Goal: Transaction & Acquisition: Purchase product/service

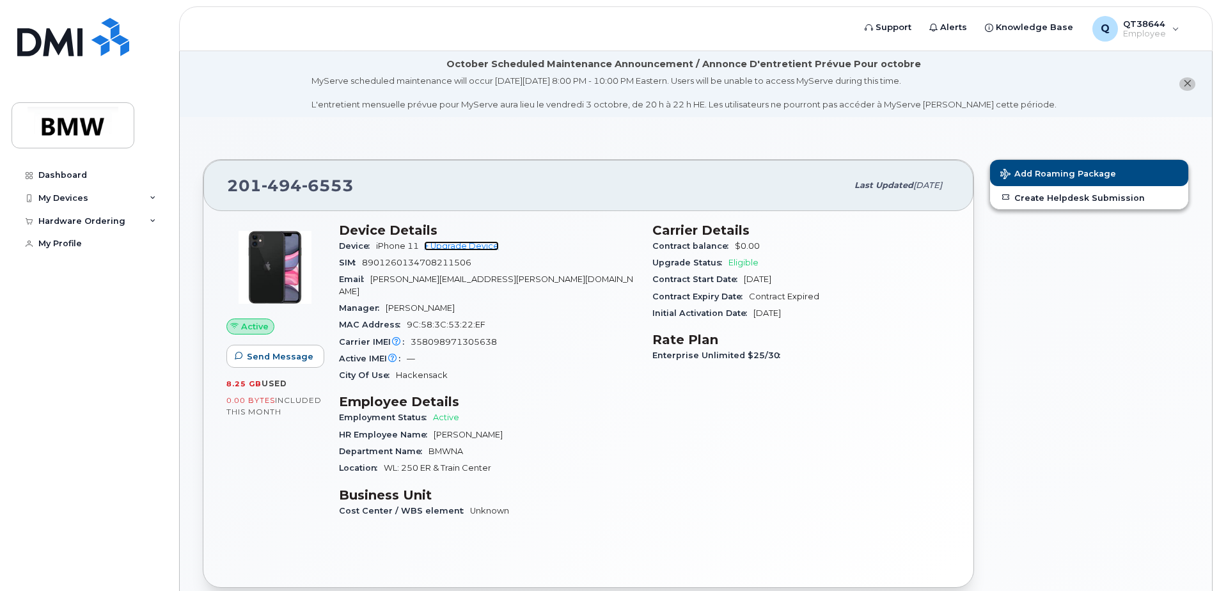
click at [454, 245] on link "+ Upgrade Device" at bounding box center [461, 246] width 75 height 10
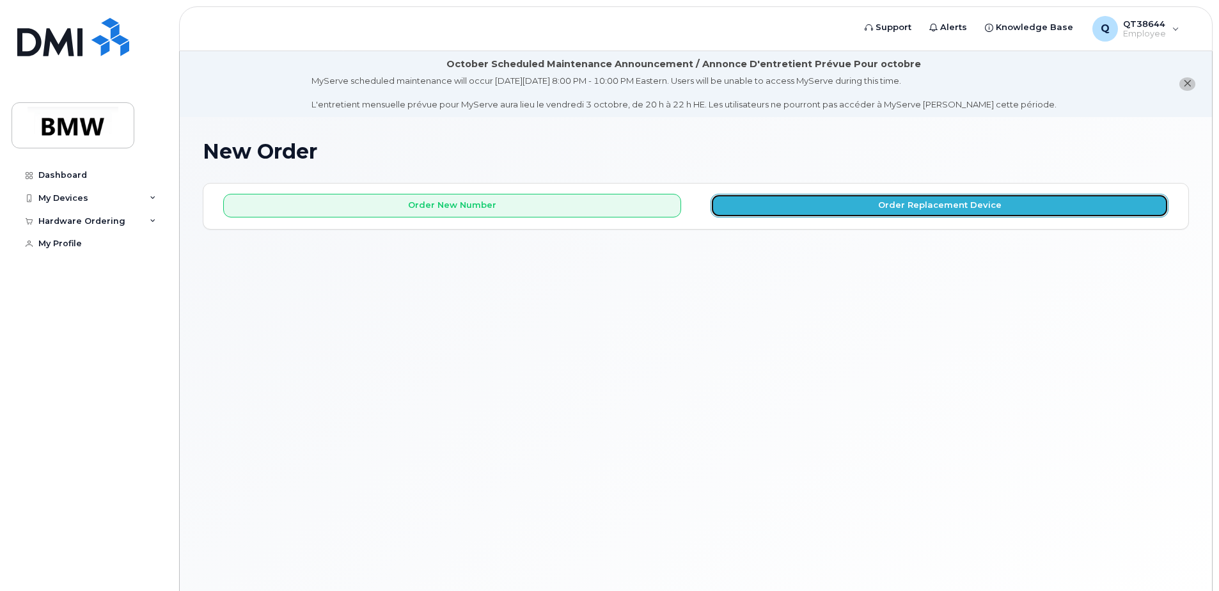
click at [932, 209] on button "Order Replacement Device" at bounding box center [940, 206] width 458 height 24
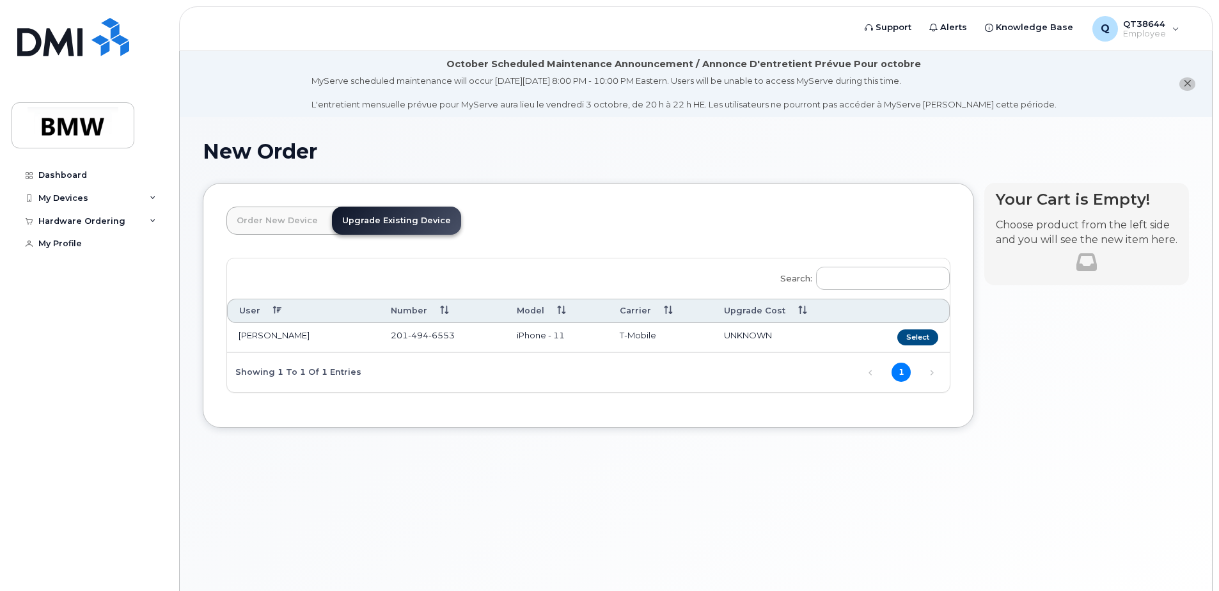
click at [395, 217] on link "Upgrade Existing Device" at bounding box center [396, 221] width 129 height 28
click at [927, 339] on button "Select" at bounding box center [917, 337] width 41 height 16
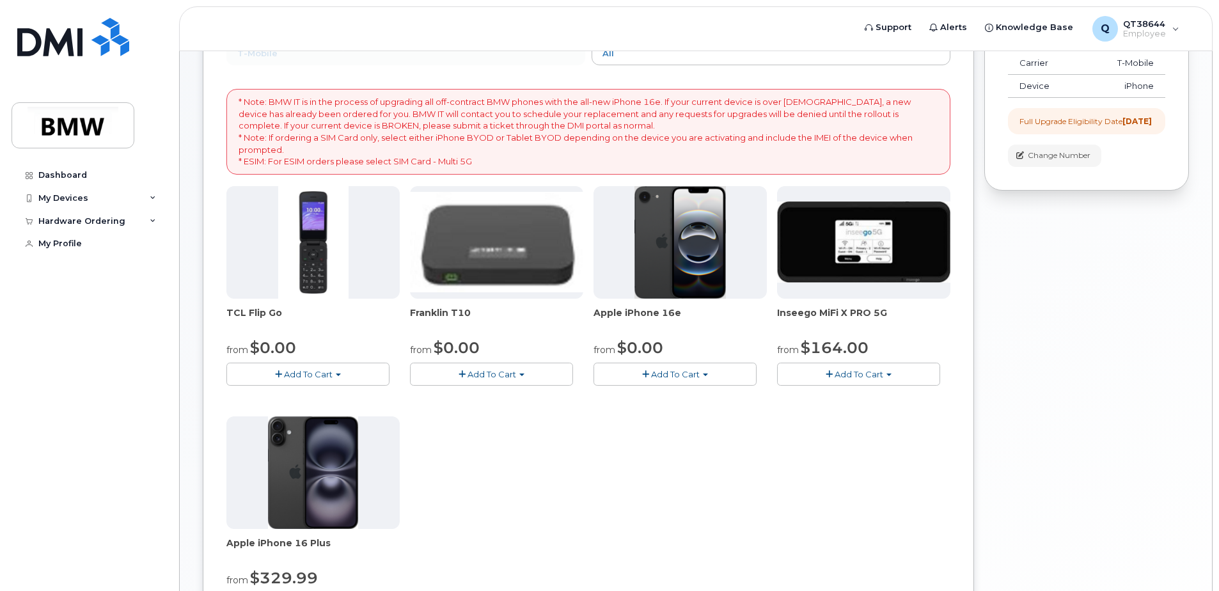
scroll to position [192, 0]
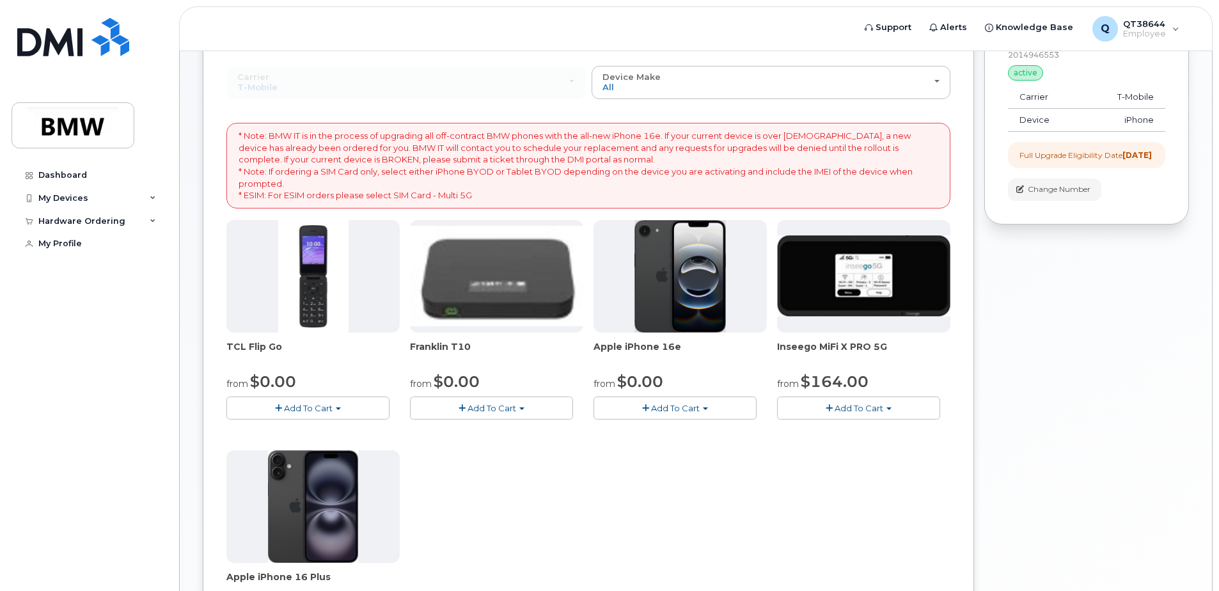
click at [663, 409] on span "Add To Cart" at bounding box center [675, 408] width 49 height 10
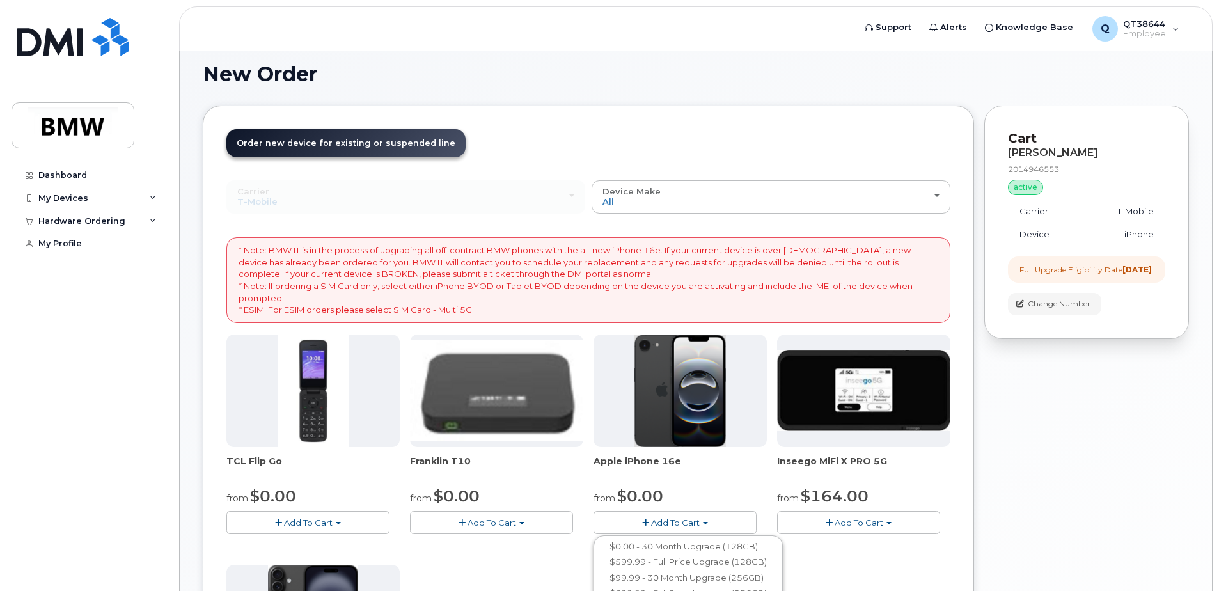
scroll to position [64, 0]
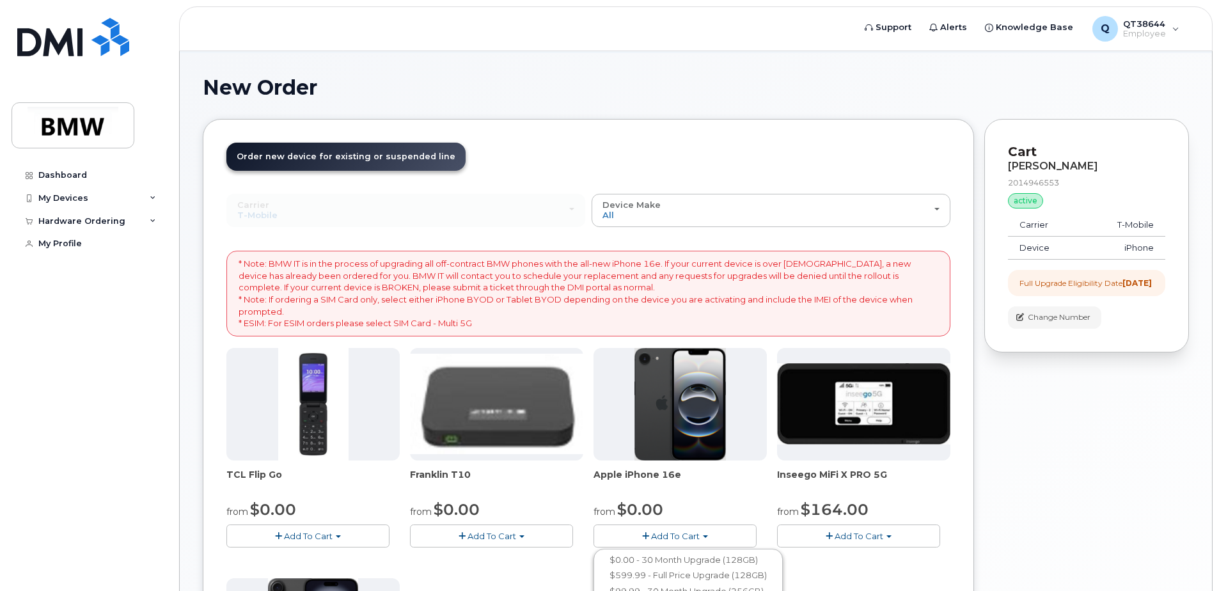
click at [1053, 288] on div "Full Upgrade Eligibility Date 2024-02-08" at bounding box center [1086, 283] width 132 height 11
click at [508, 536] on span "Add To Cart" at bounding box center [492, 536] width 49 height 10
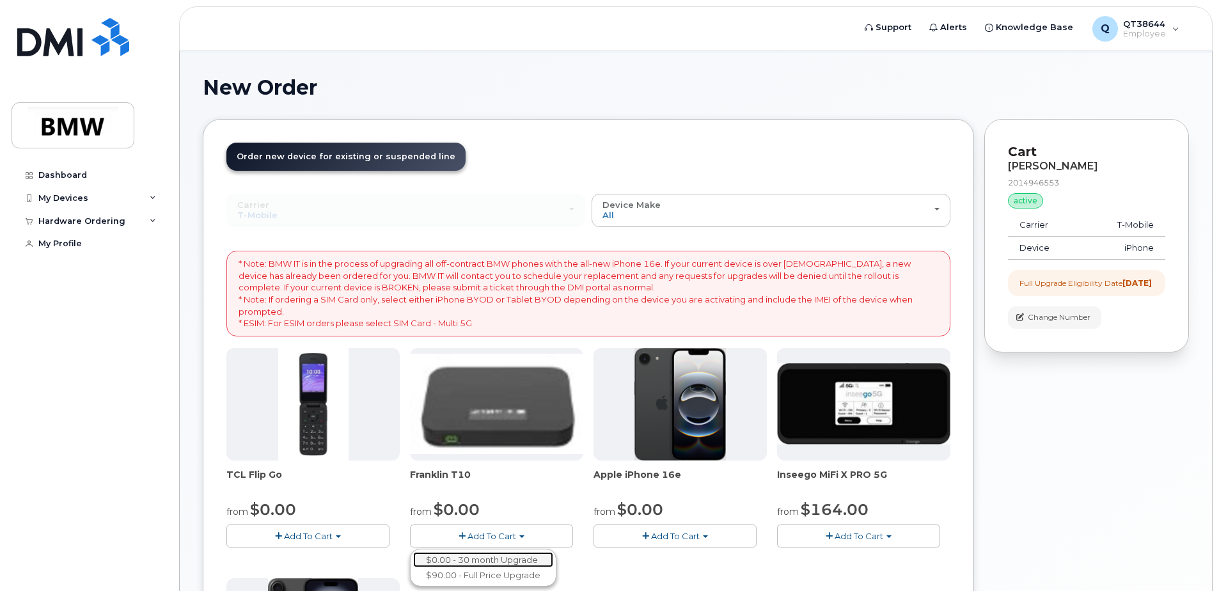
click at [483, 560] on link "$0.00 - 30 month Upgrade" at bounding box center [483, 560] width 140 height 16
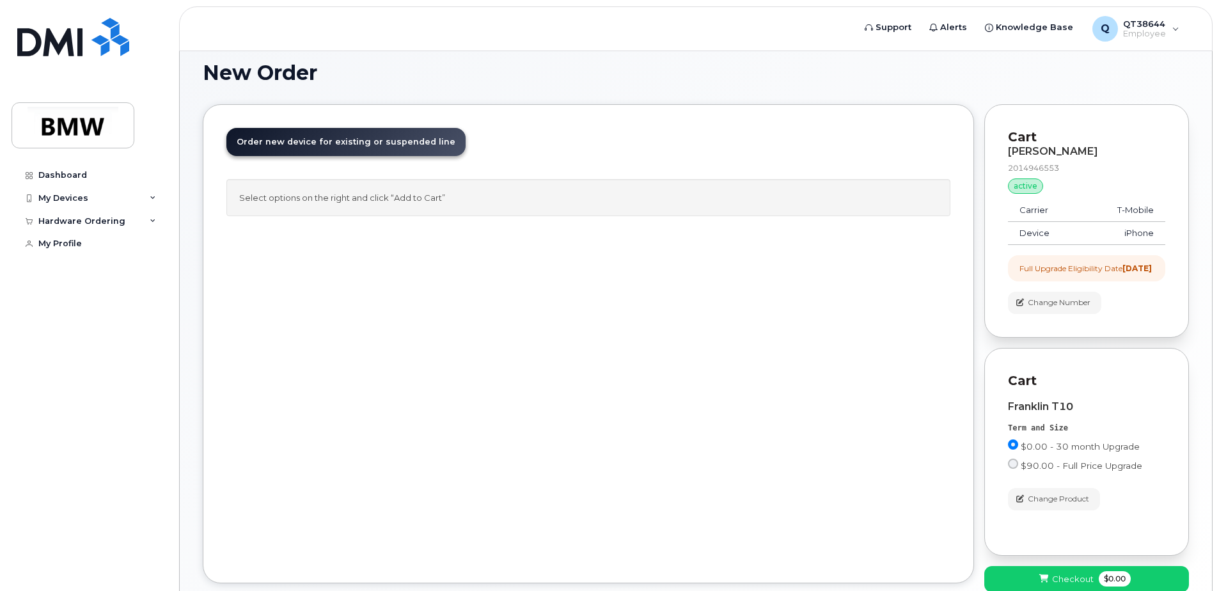
scroll to position [165, 0]
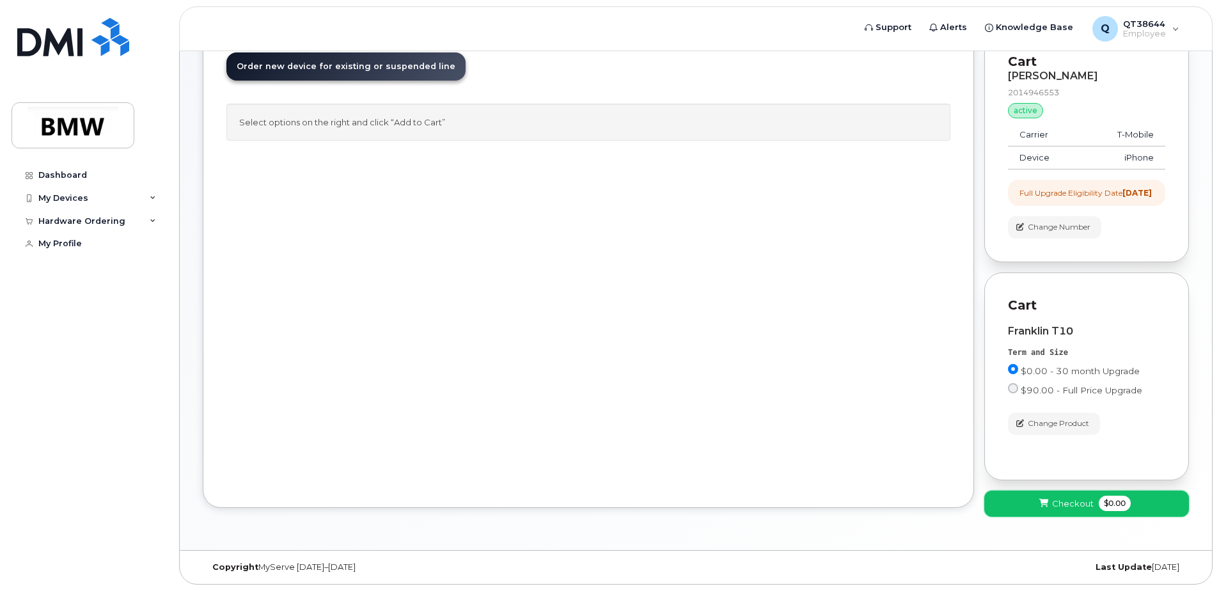
click at [1063, 501] on span "Checkout" at bounding box center [1073, 504] width 42 height 12
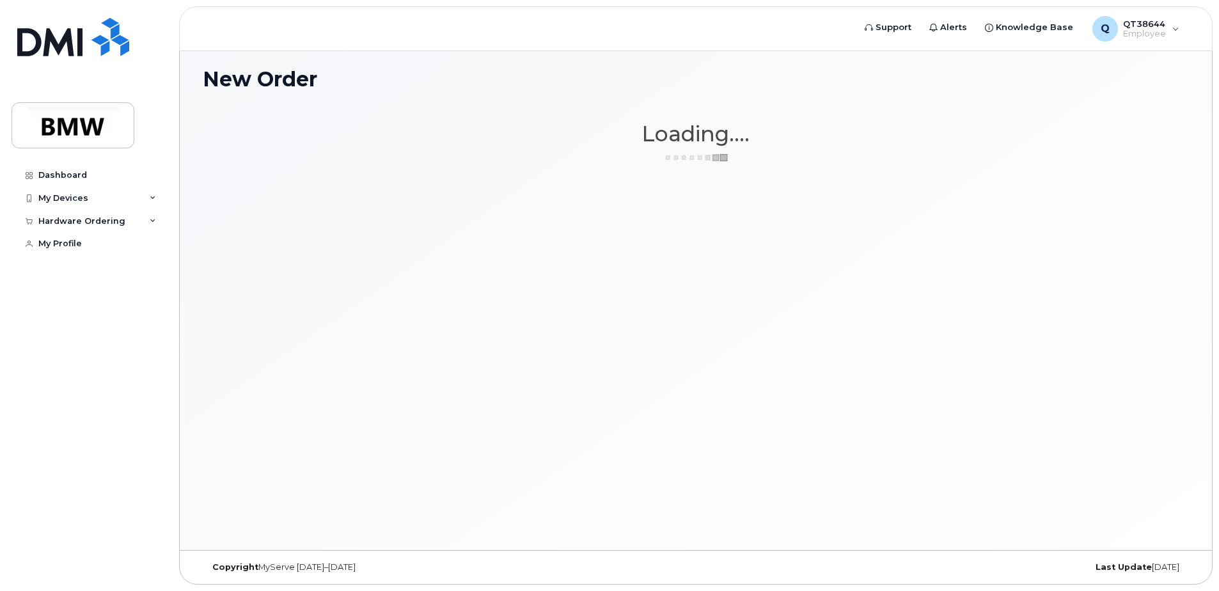
scroll to position [72, 0]
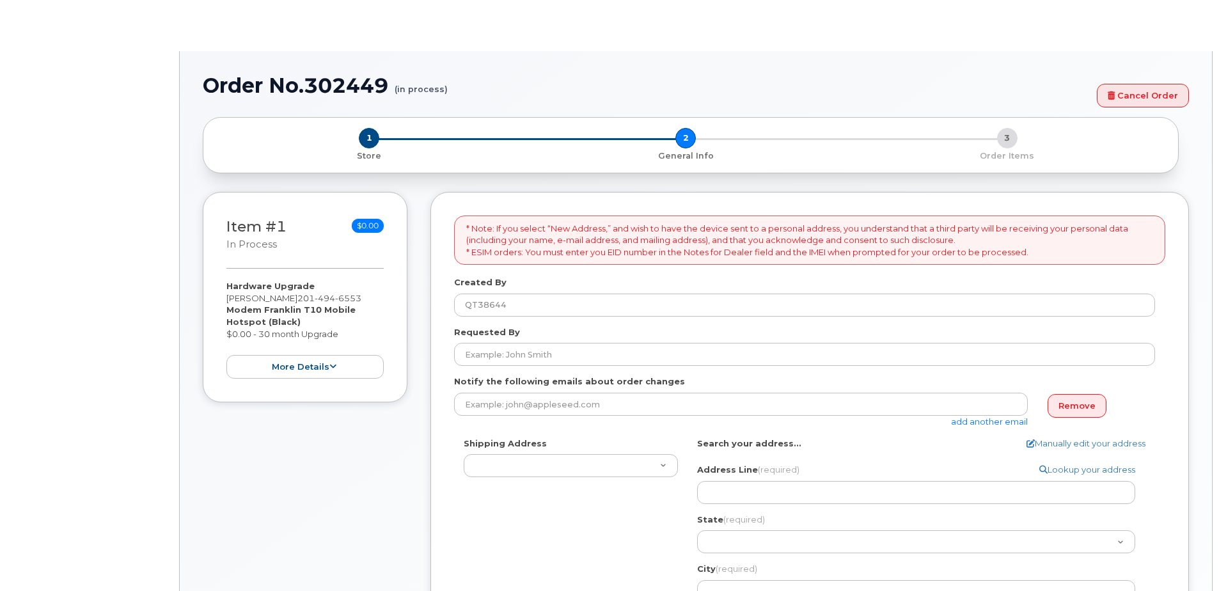
select select
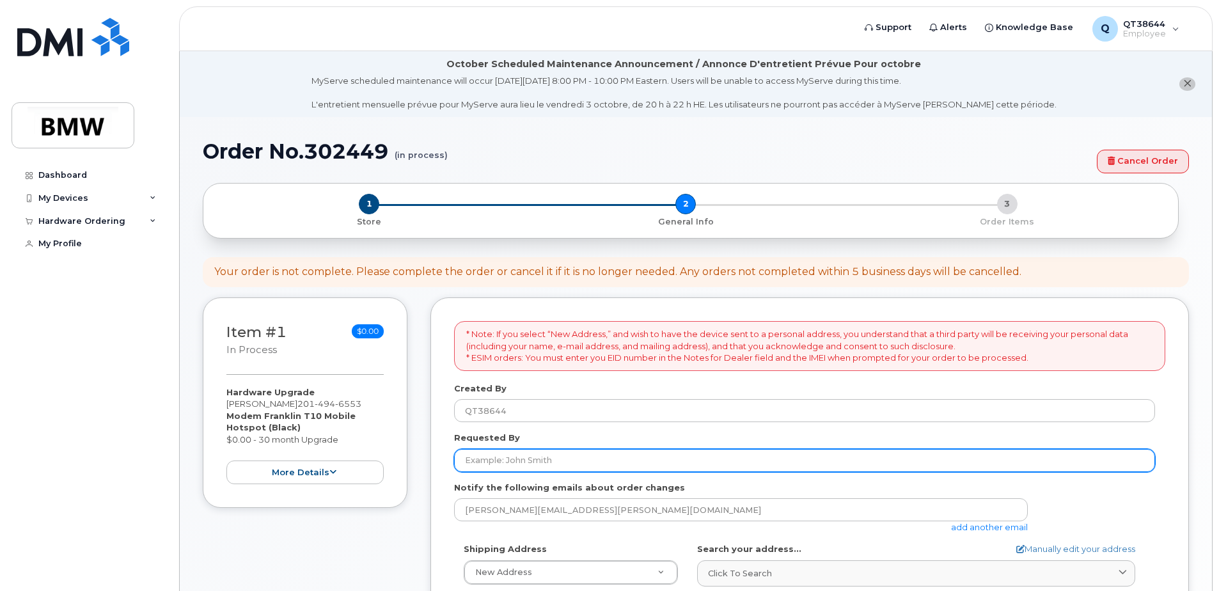
click at [482, 462] on input "Requested By" at bounding box center [804, 460] width 701 height 23
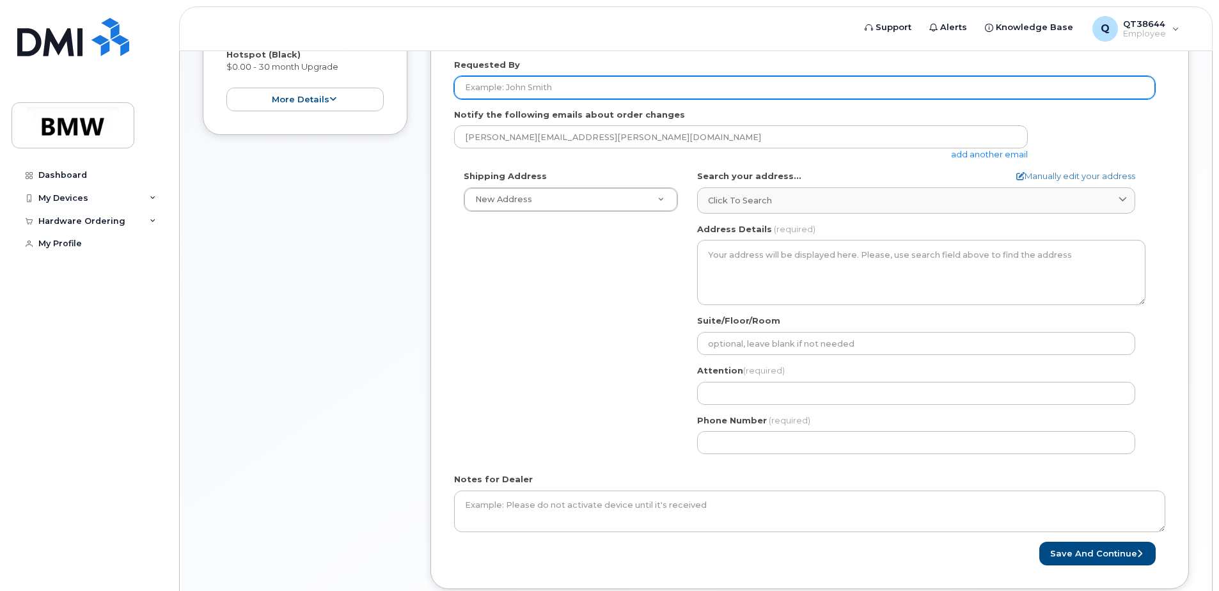
scroll to position [256, 0]
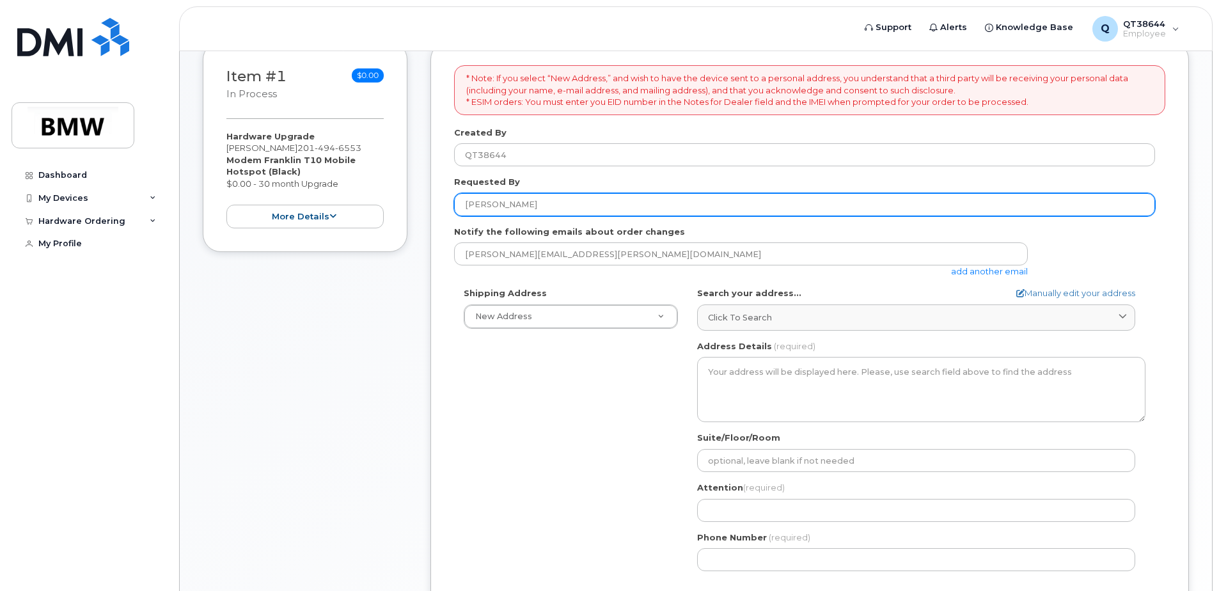
type input "[PERSON_NAME]"
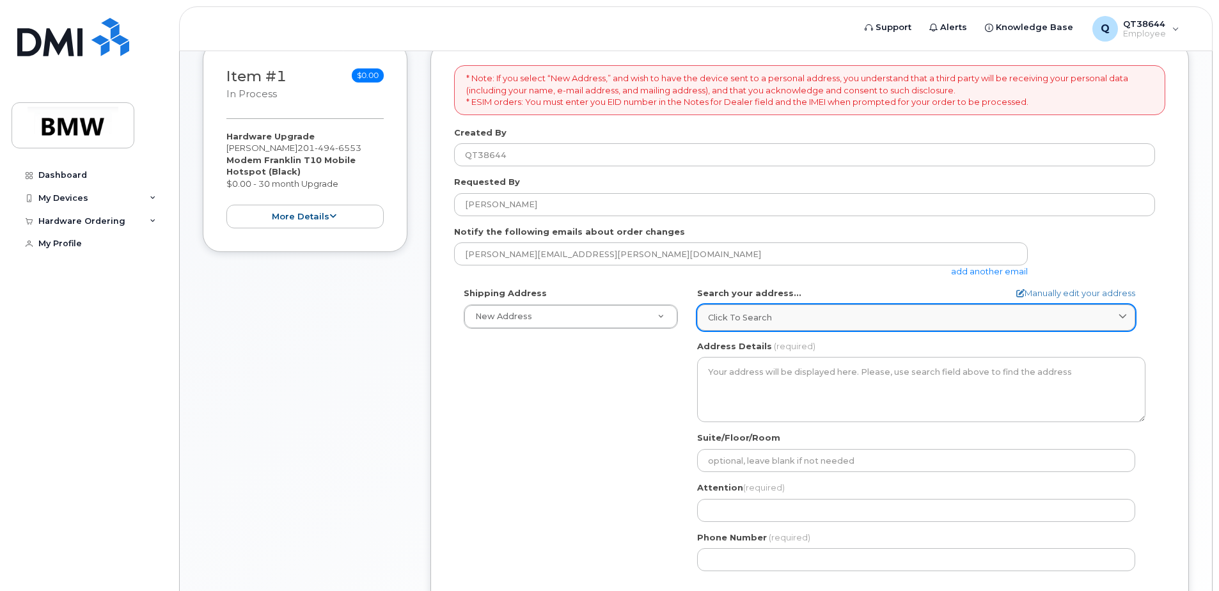
click at [720, 313] on span "Click to search" at bounding box center [740, 317] width 64 height 12
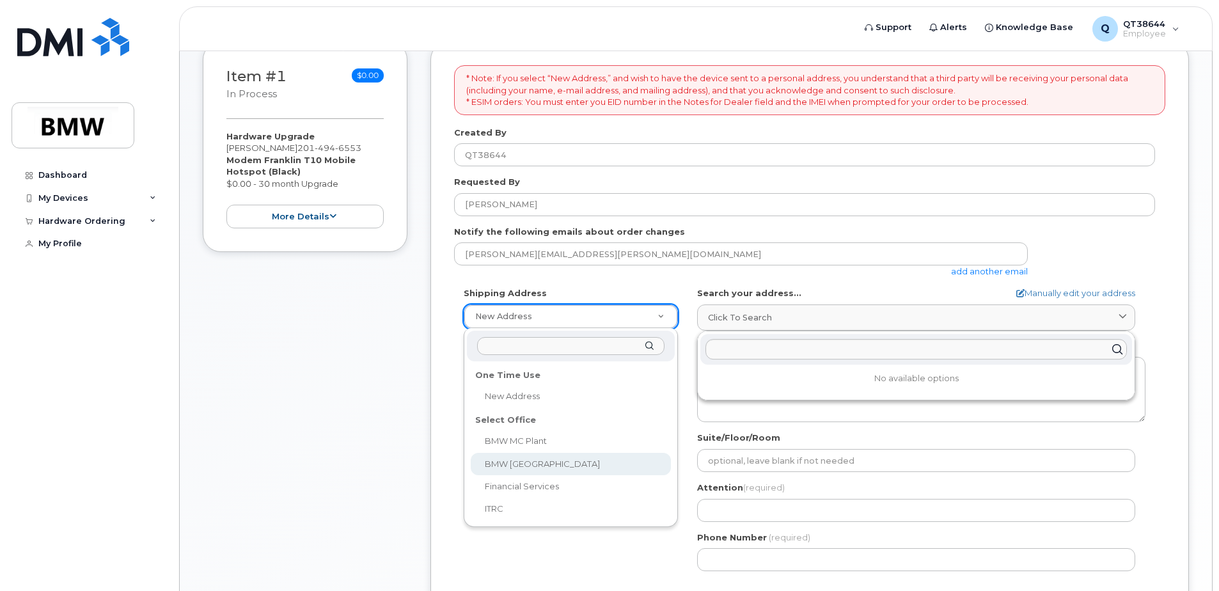
select select
type textarea "200 BMW Drive Woodcliff Lake NJ 07677 Woodcliff Lake New Jersey 07677"
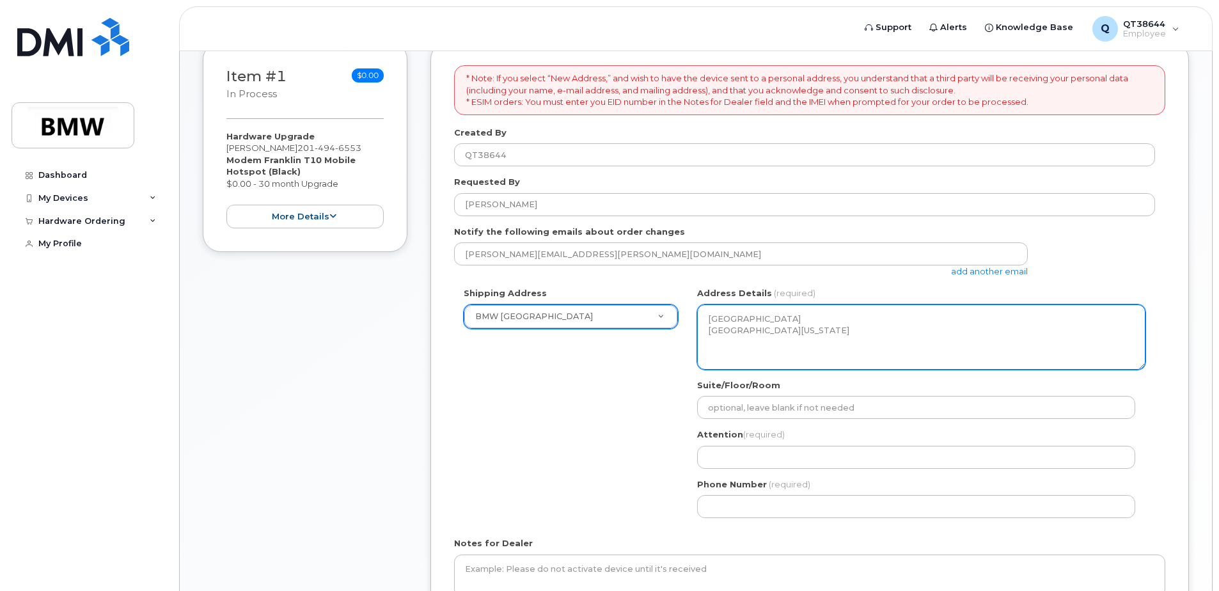
click at [723, 321] on textarea "200 BMW Drive Woodcliff Lake NJ 07677 Woodcliff Lake New Jersey 07677" at bounding box center [921, 336] width 448 height 65
click at [724, 315] on textarea "200 BMW Drive Woodcliff Lake NJ 07677 Woodcliff Lake New Jersey 07677" at bounding box center [921, 336] width 448 height 65
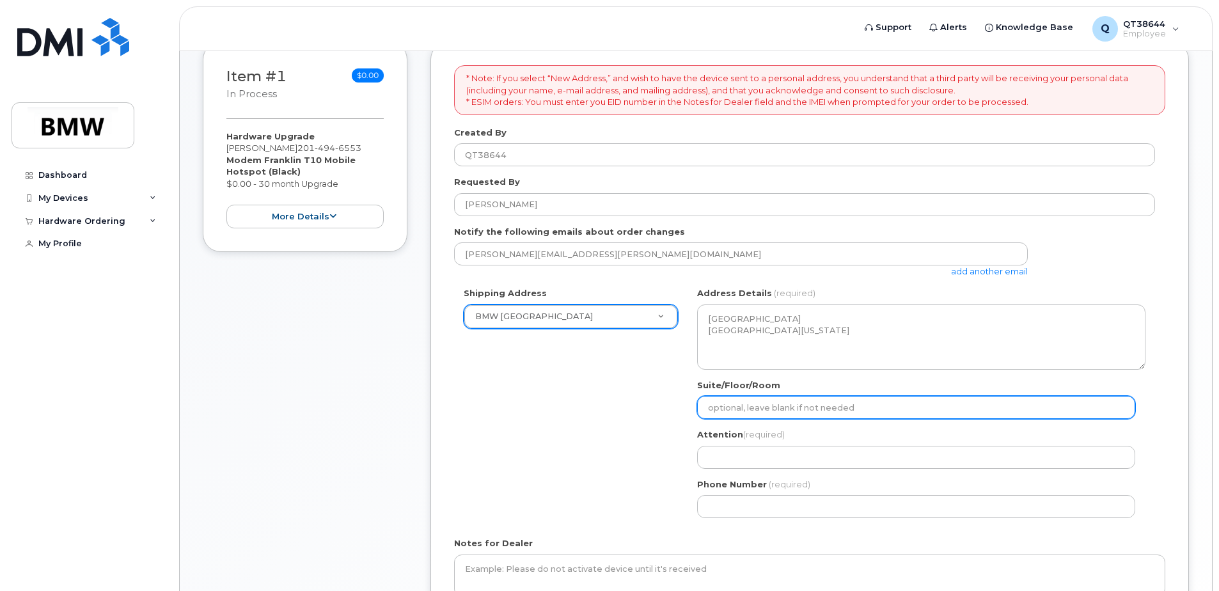
click at [717, 400] on input "Suite/Floor/Room" at bounding box center [916, 407] width 438 height 23
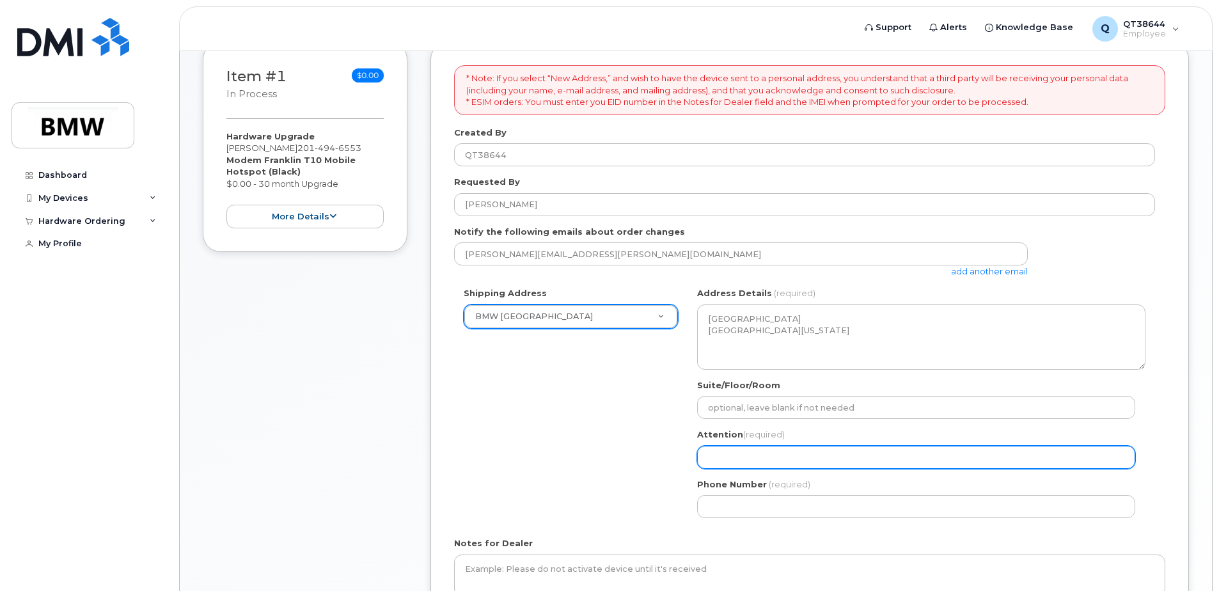
click at [773, 461] on input "Attention (required)" at bounding box center [916, 457] width 438 height 23
select select
type input "L"
select select
type input "Li"
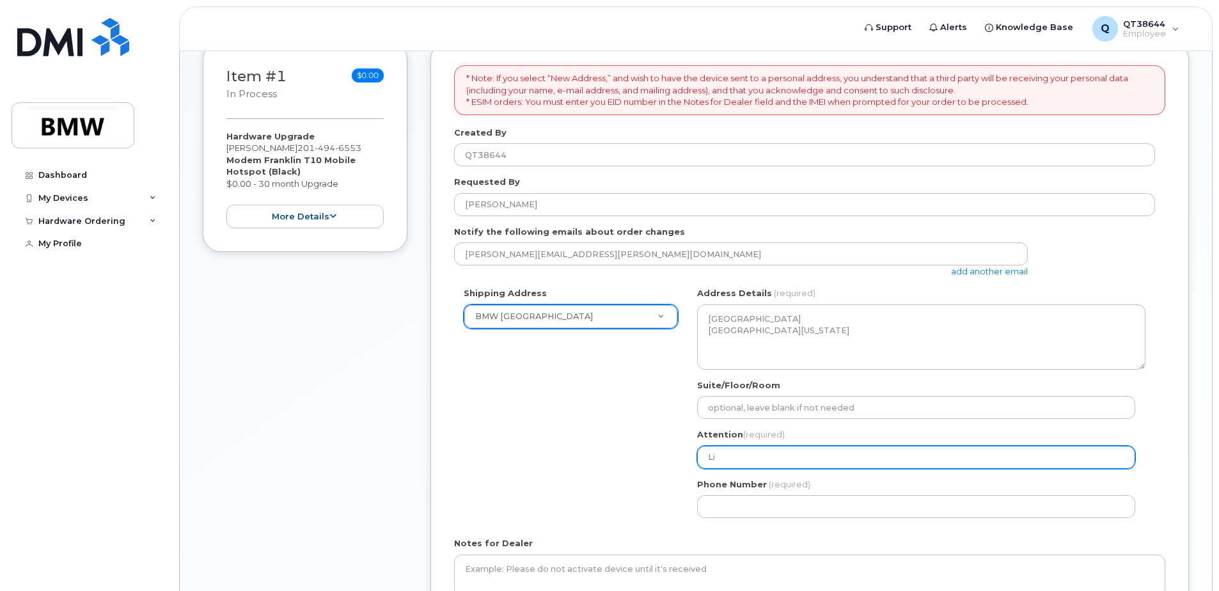
select select
type input "Liz"
select select
type input "Liz M"
select select
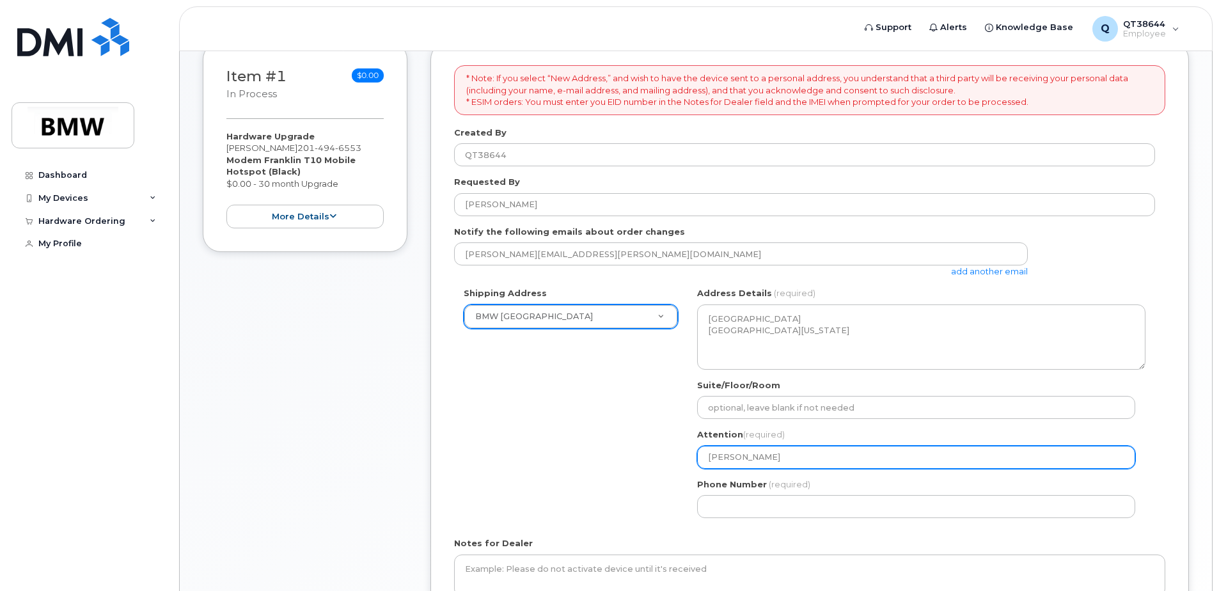
type input "Liz McM"
select select
type input "Liz McMa"
select select
type input "Liz McMah"
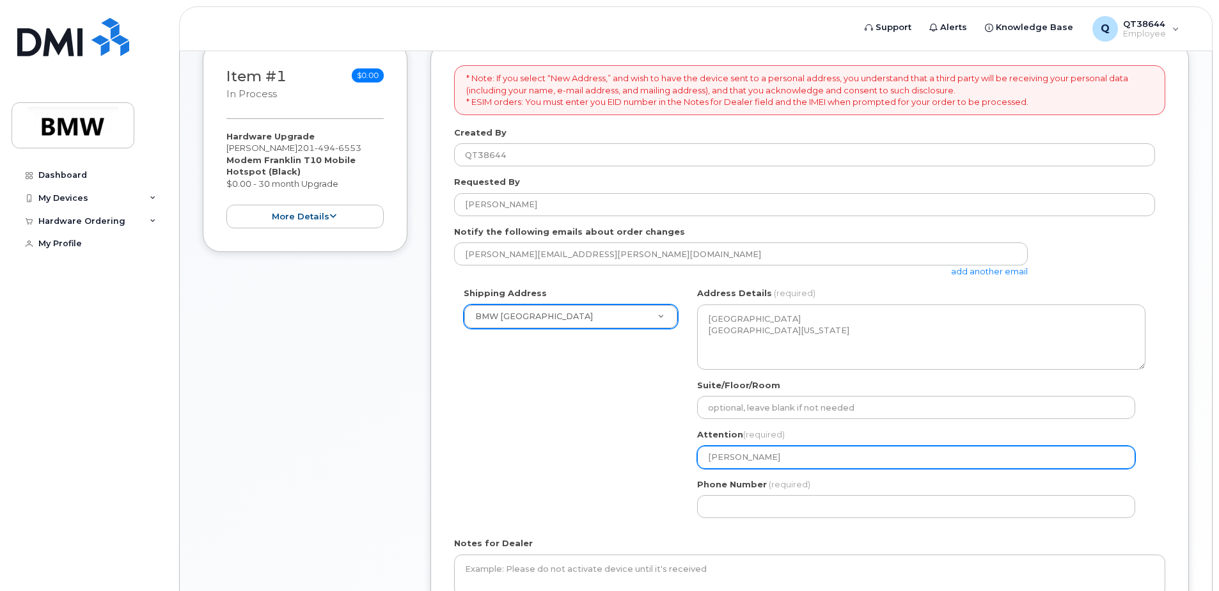
select select
type input "Liz McMaho"
select select
type input "[PERSON_NAME]"
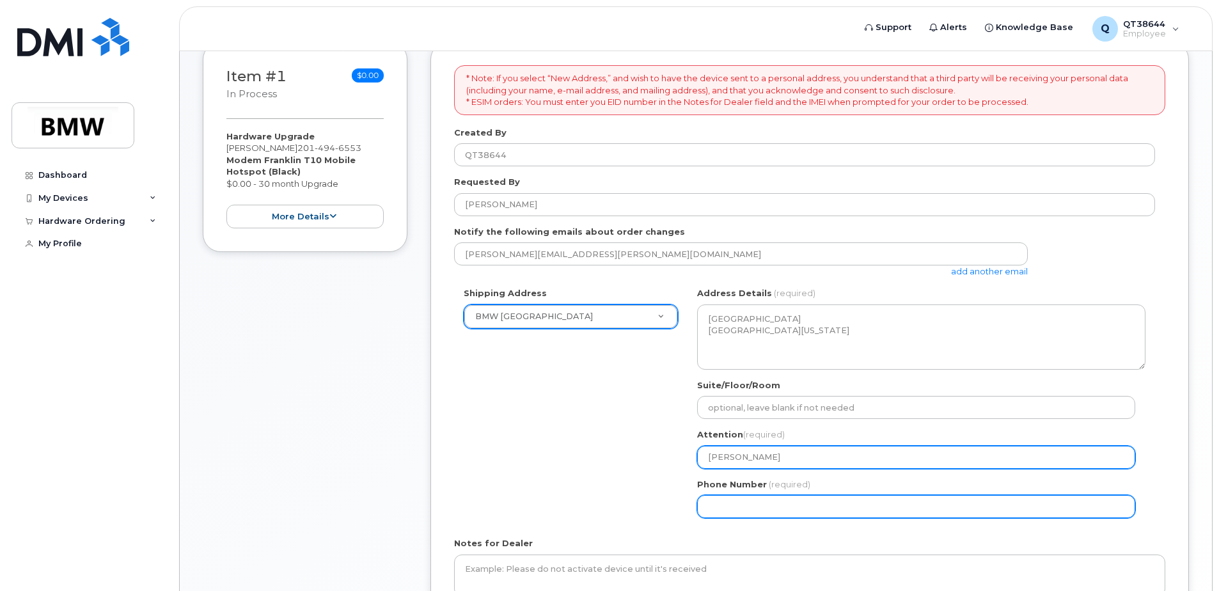
select select
type input "201"
type input "494"
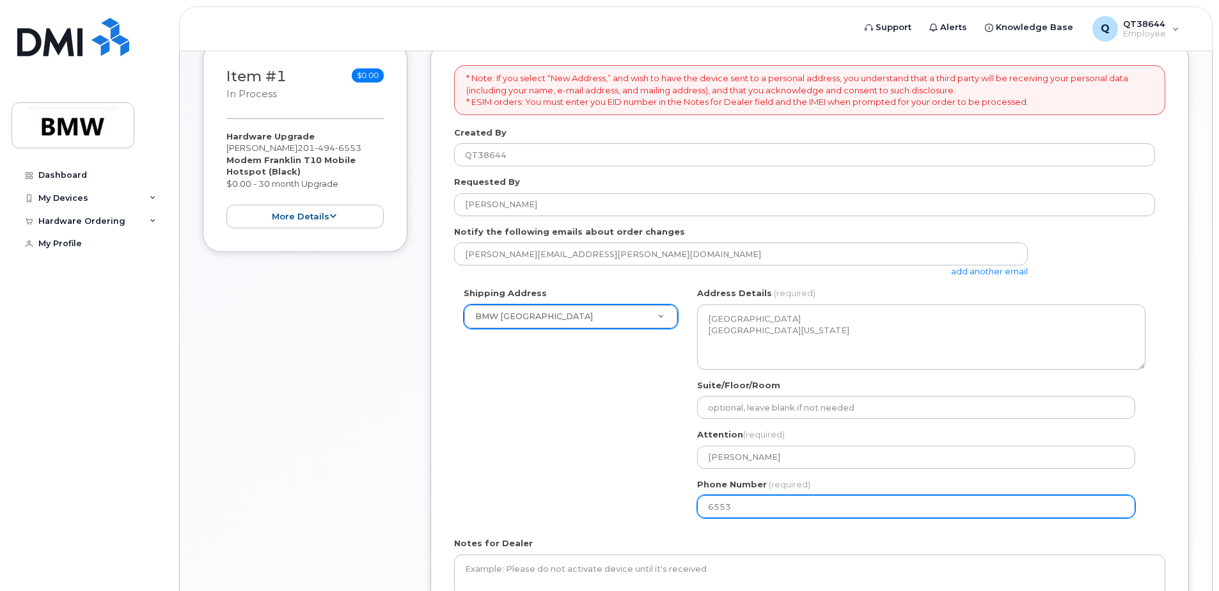
type input "2014946553"
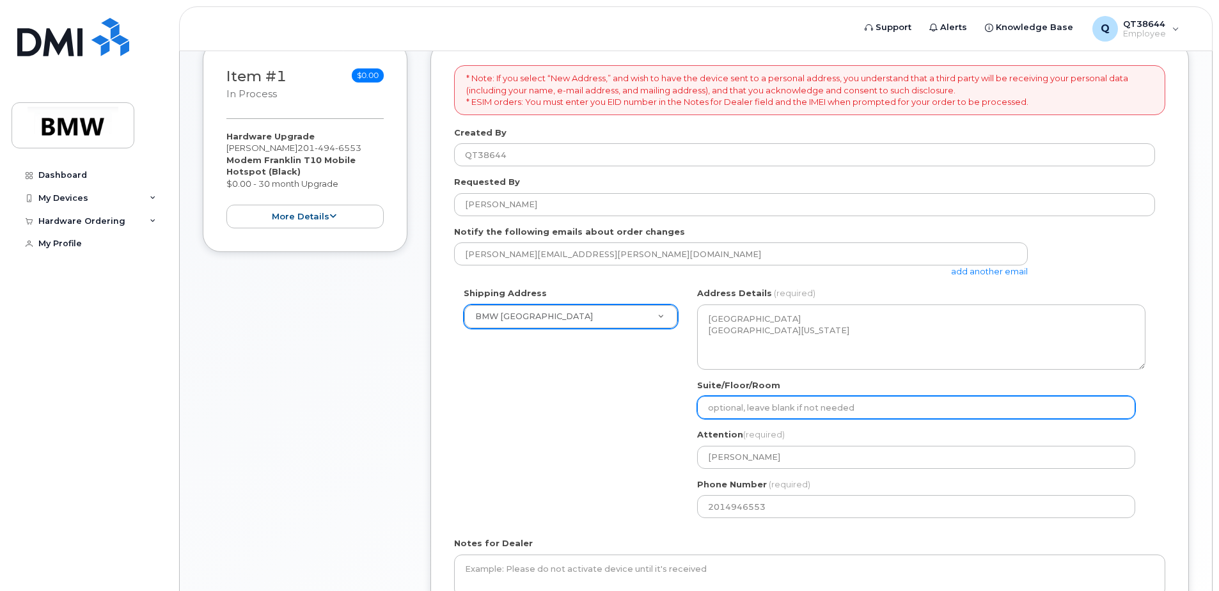
click at [751, 408] on input "Suite/Floor/Room" at bounding box center [916, 407] width 438 height 23
select select
type input "2"
select select
type input "25"
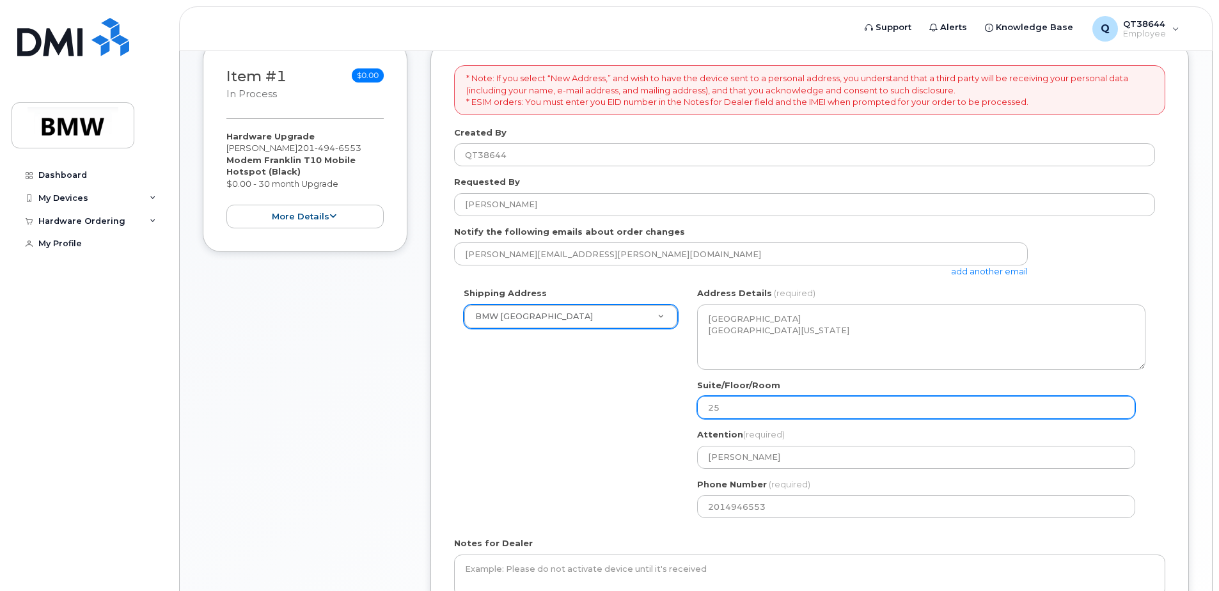
select select
type input "250"
select select
type input "250 B"
select select
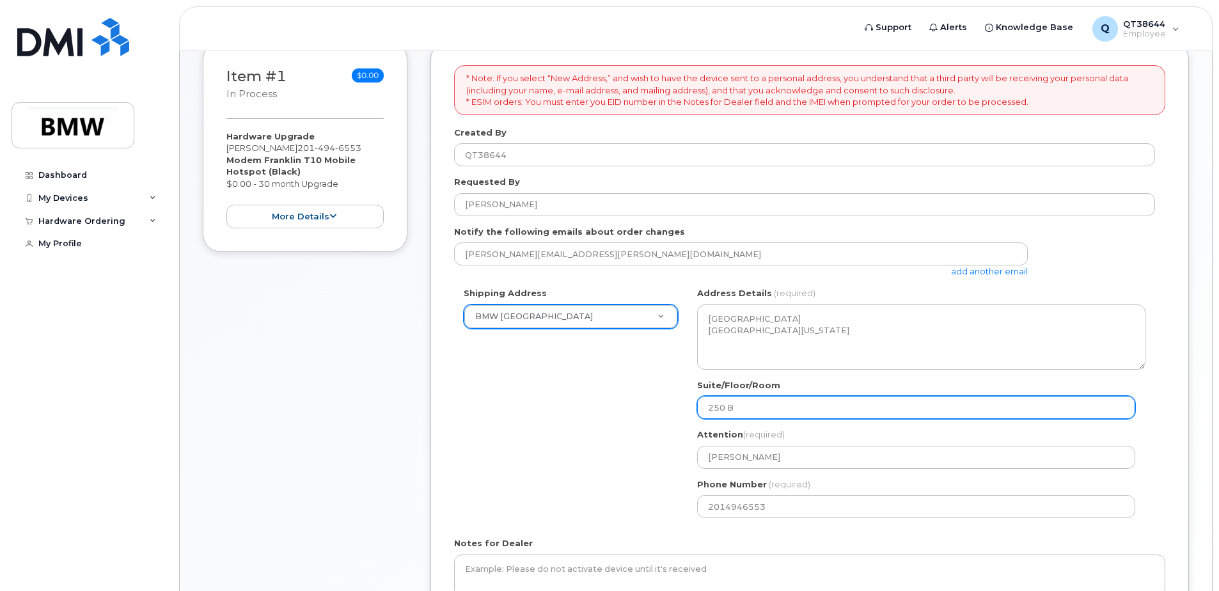
type input "250 Bu"
select select
type input "250 Bui"
select select
type input "250 Buil"
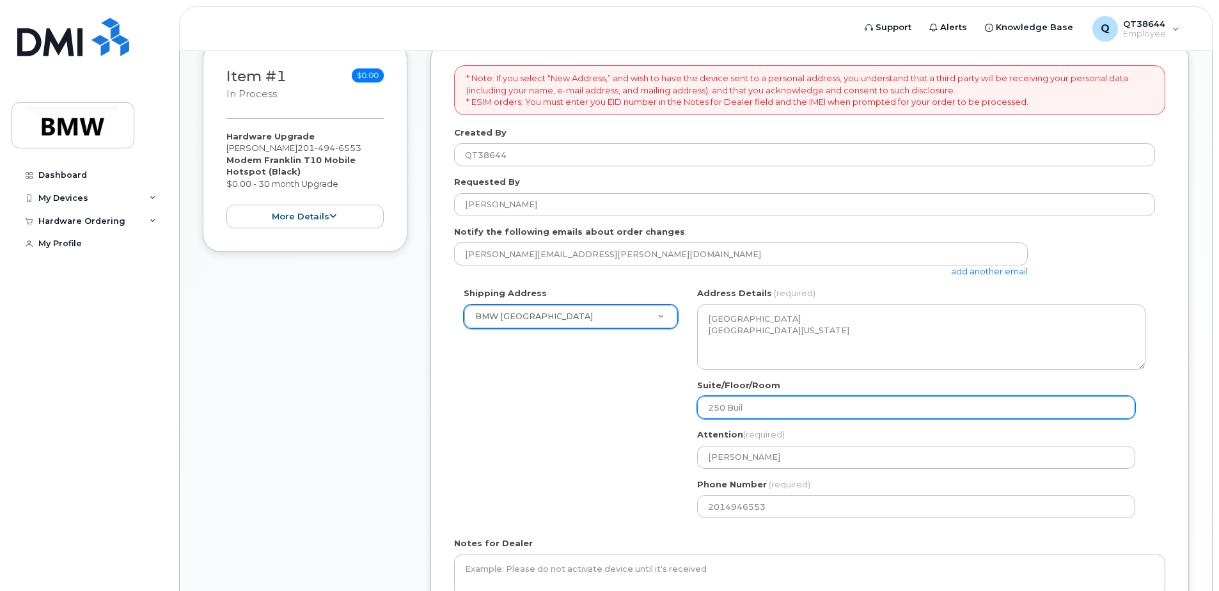
select select
type input "250 Build"
select select
type input "250 Buildi"
select select
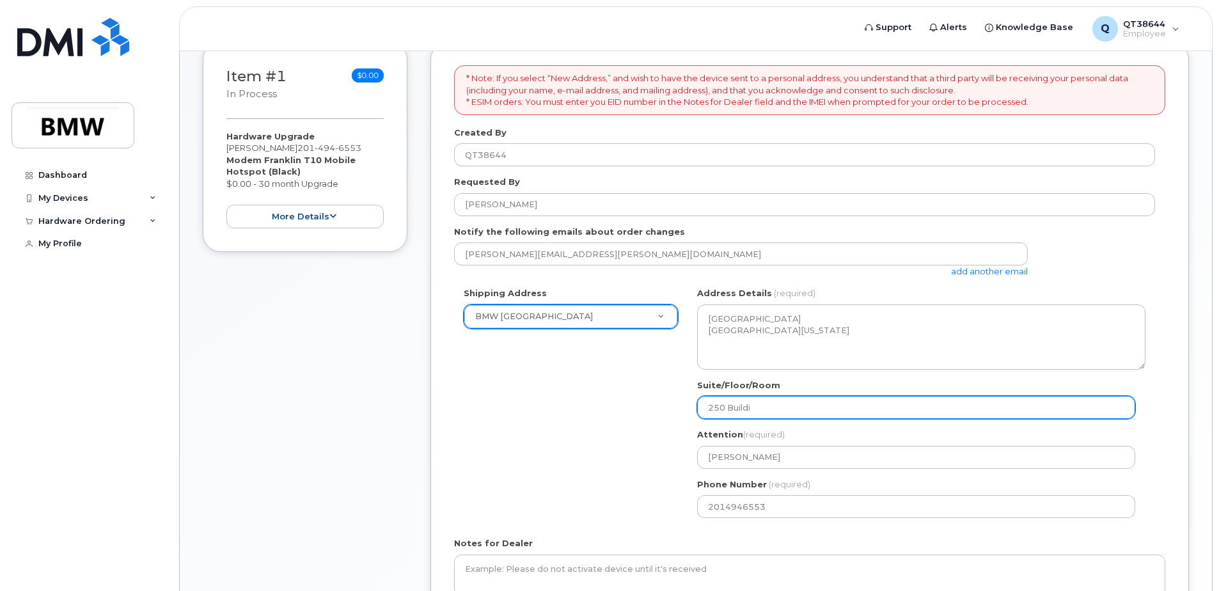
type input "250 Buildin"
select select
type input "250 Building"
select select
type input "250 Building G"
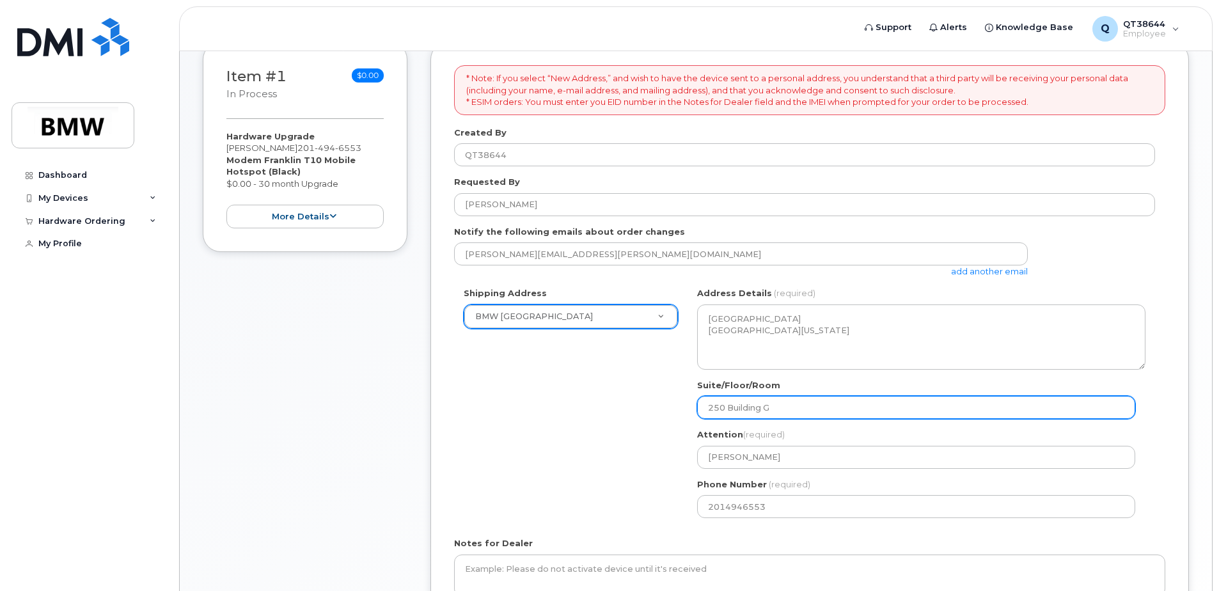
select select
type input "250 Building Gr"
select select
type input "250 Building Gro"
select select
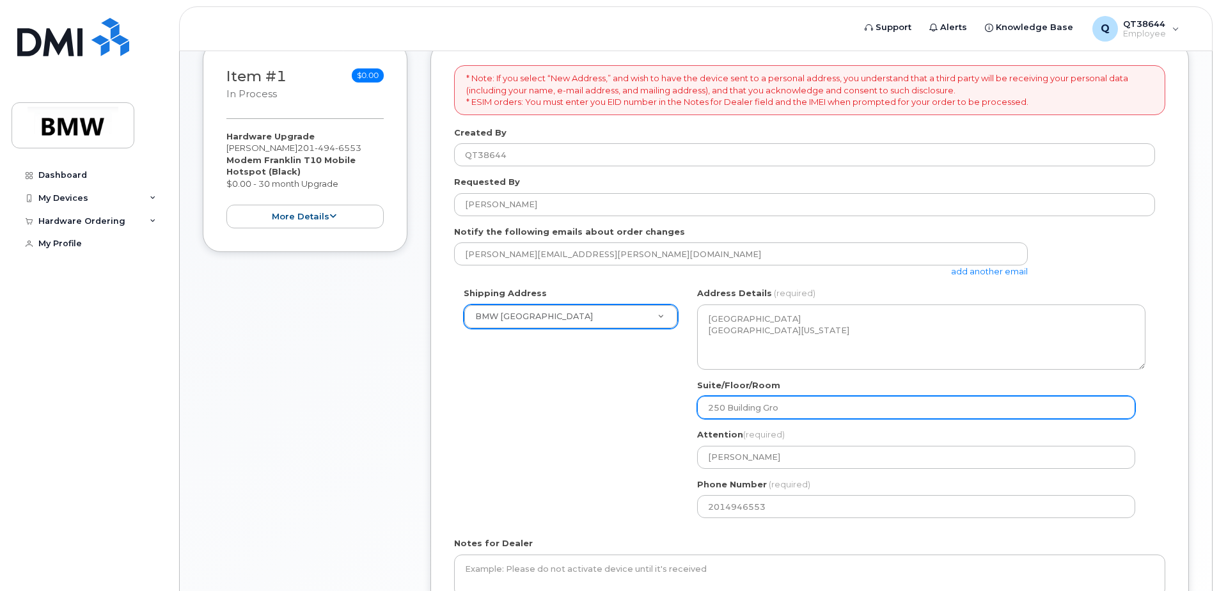
type input "250 Building Grou"
select select
type input "250 Building Group"
select select
drag, startPoint x: 831, startPoint y: 405, endPoint x: 686, endPoint y: 416, distance: 145.6
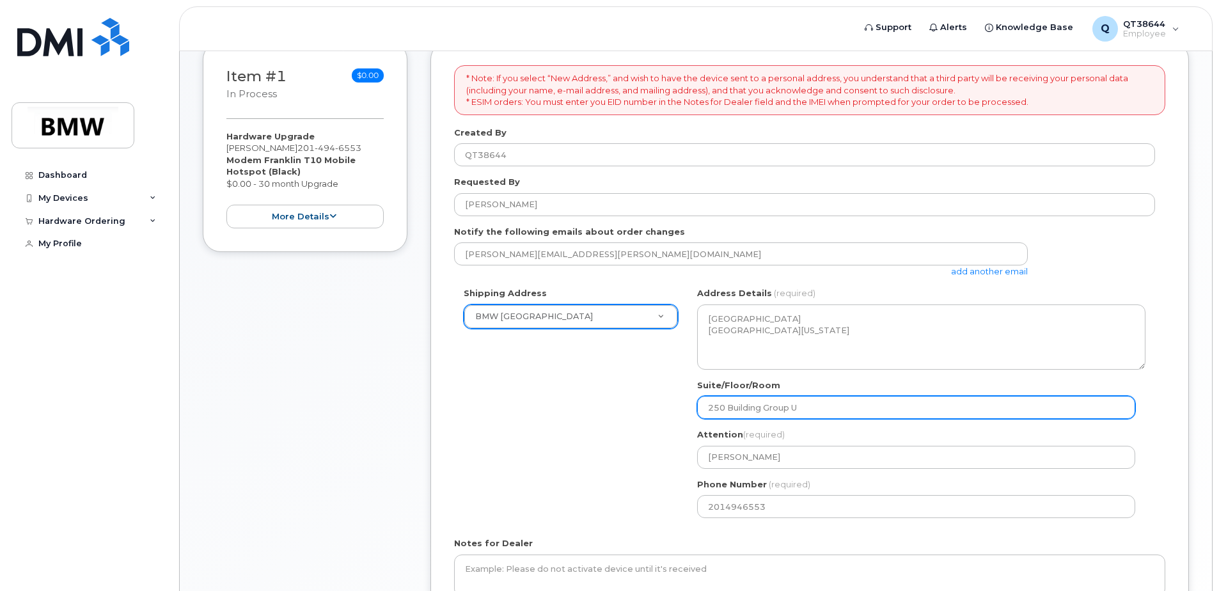
click at [686, 416] on div "Shipping Address BMW North America New Address BMW MC Plant BMW North America F…" at bounding box center [804, 407] width 701 height 240
type input "250 Building Group U"
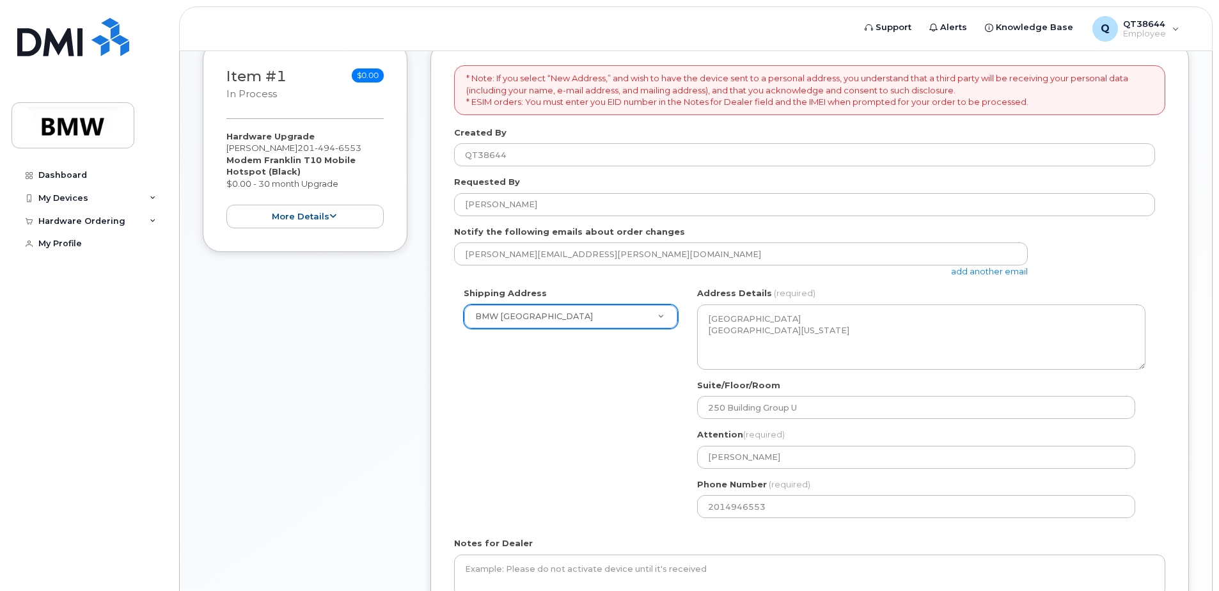
click at [828, 427] on div "NJ Woodcliff Lake Search your address... Manually edit your address Click to se…" at bounding box center [922, 407] width 468 height 240
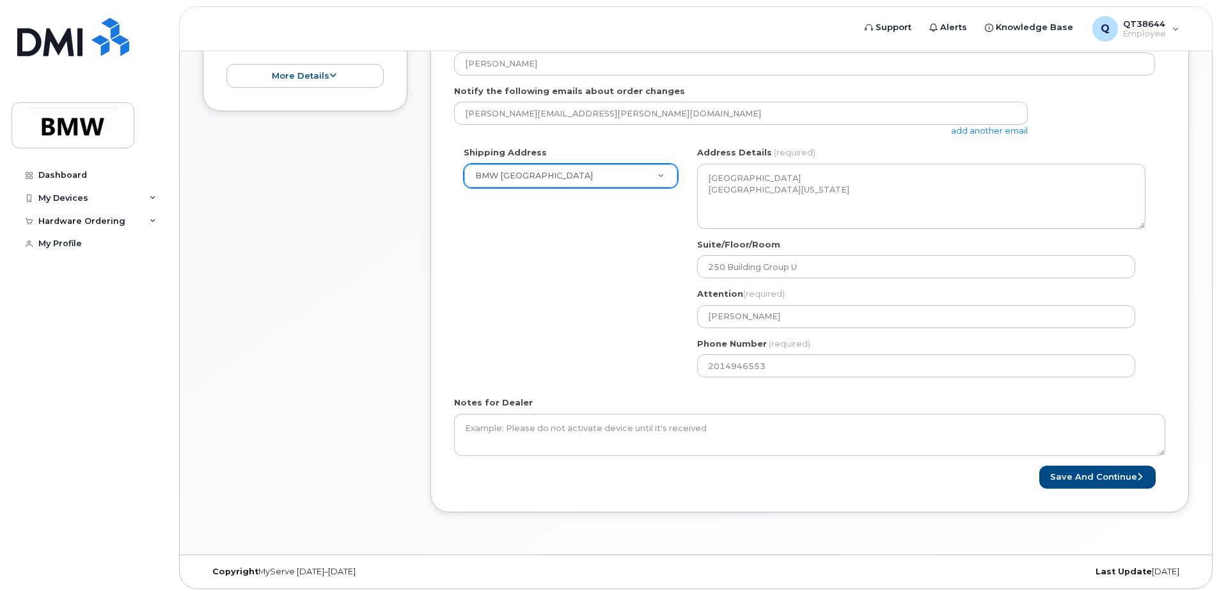
scroll to position [401, 0]
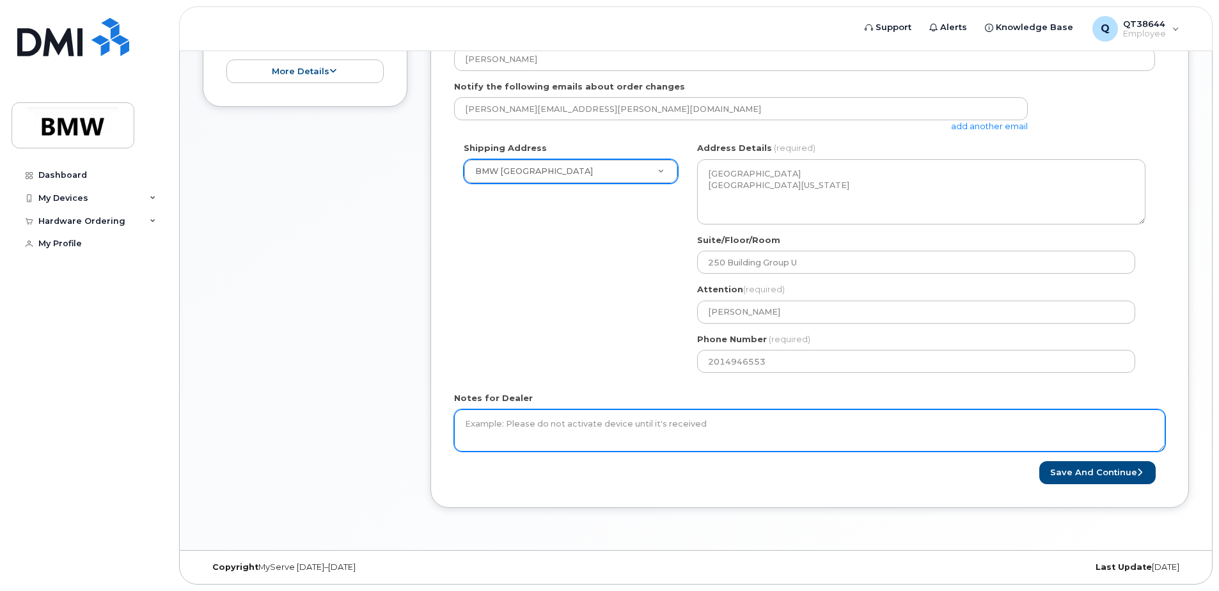
click at [541, 419] on textarea "Notes for Dealer" at bounding box center [809, 430] width 711 height 42
click at [721, 421] on textarea "Notes for Dealer" at bounding box center [809, 430] width 711 height 42
type textarea "Please do not activate device until it is received"
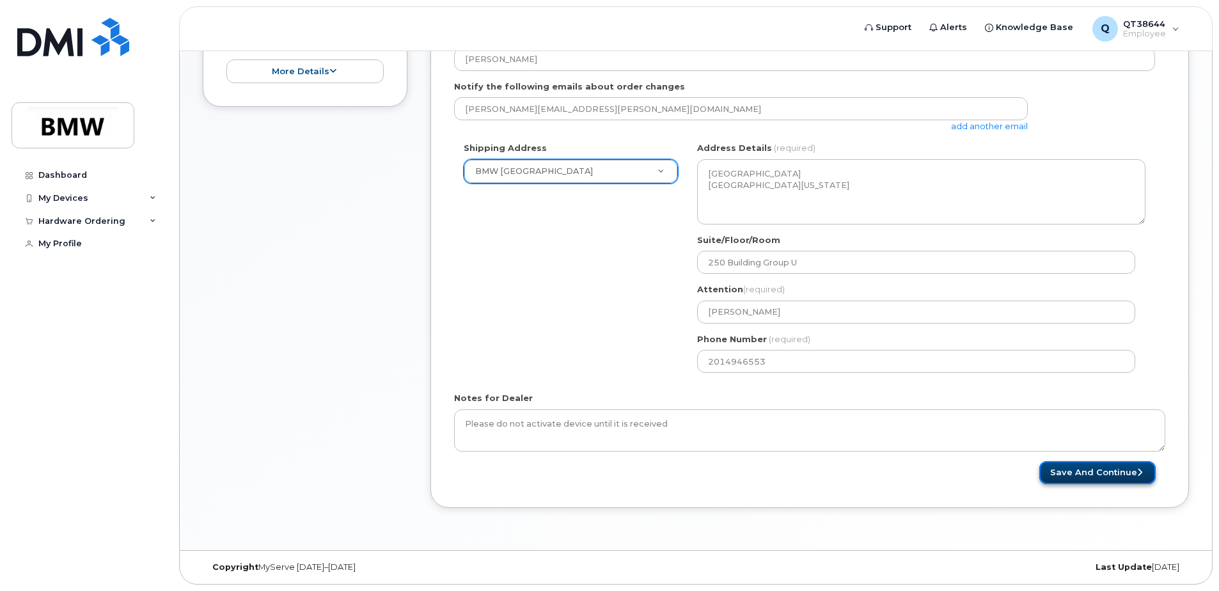
click at [1103, 475] on button "Save and Continue" at bounding box center [1097, 473] width 116 height 24
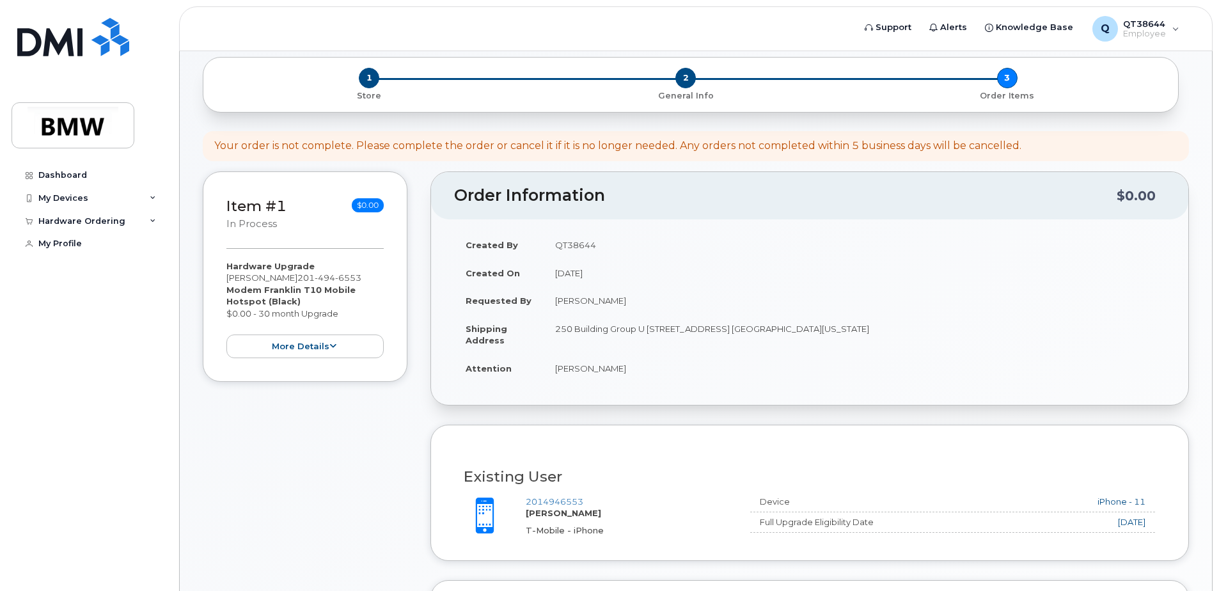
scroll to position [128, 0]
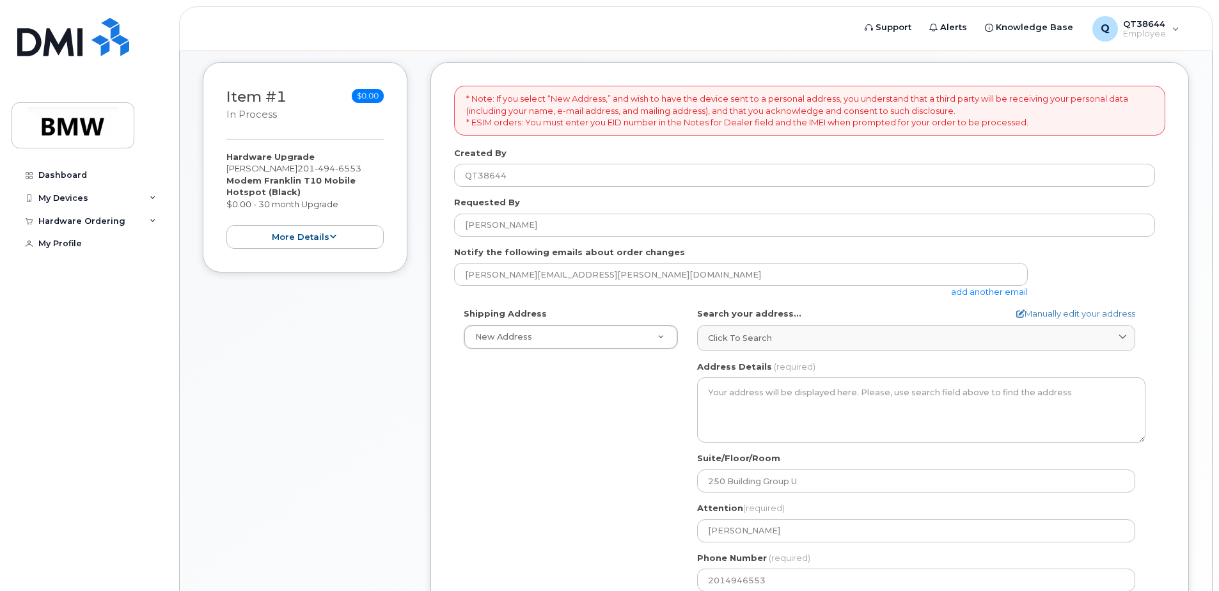
scroll to position [256, 0]
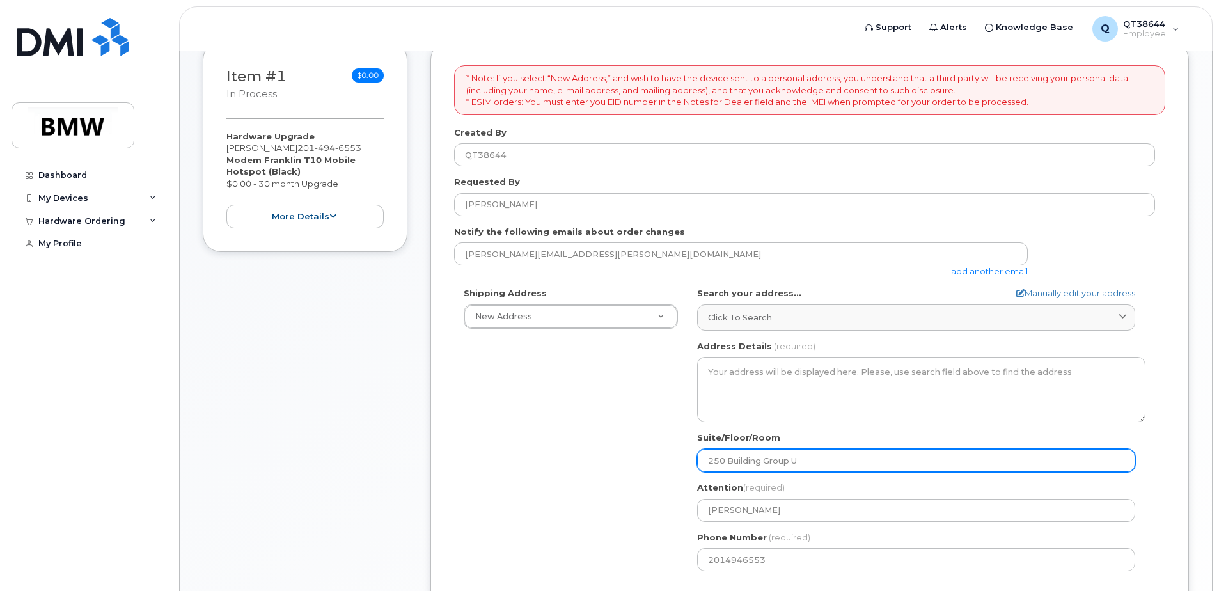
drag, startPoint x: 823, startPoint y: 462, endPoint x: 660, endPoint y: 450, distance: 163.5
click at [660, 450] on div "Shipping Address New Address New Address BMW MC Plant BMW [GEOGRAPHIC_DATA] Fin…" at bounding box center [804, 434] width 701 height 294
select select
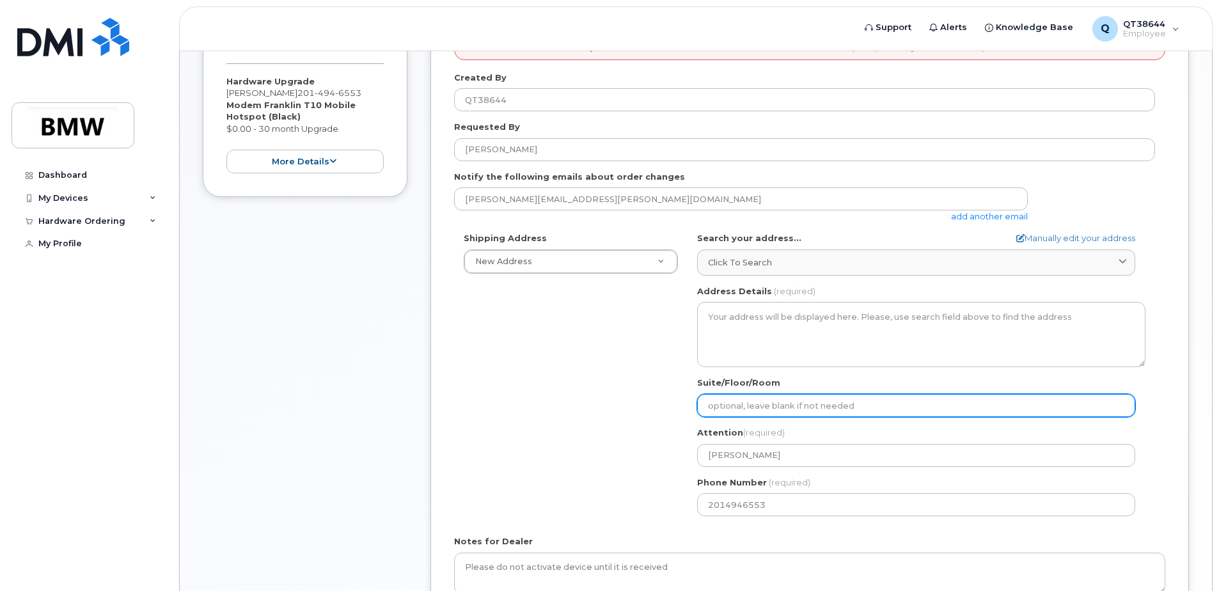
scroll to position [384, 0]
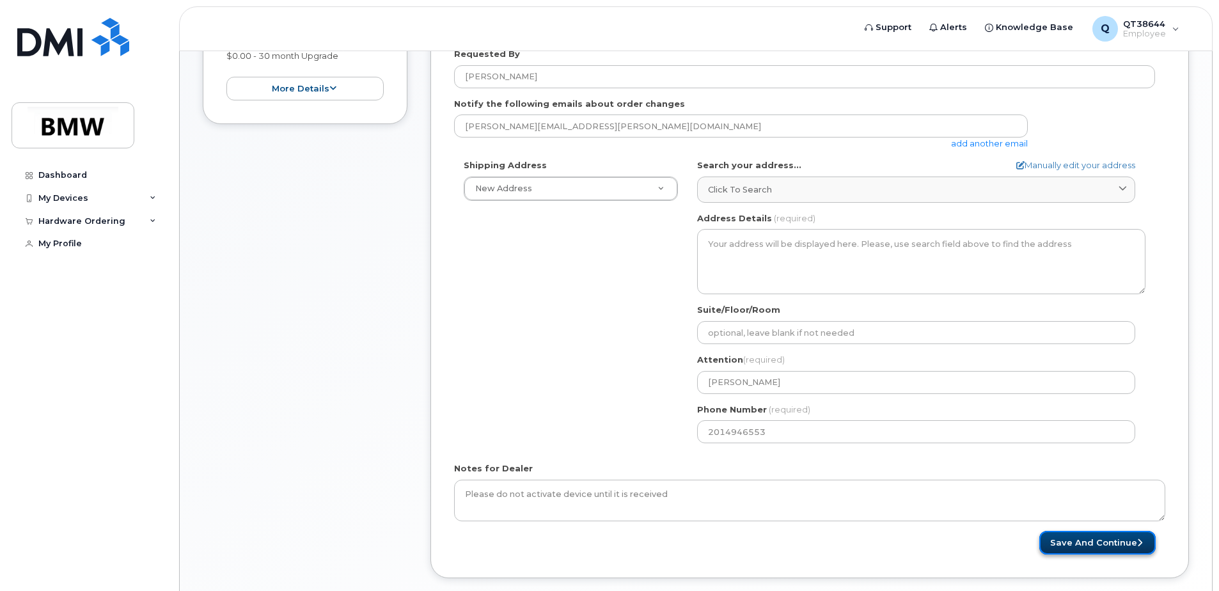
click at [1095, 549] on button "Save and Continue" at bounding box center [1097, 543] width 116 height 24
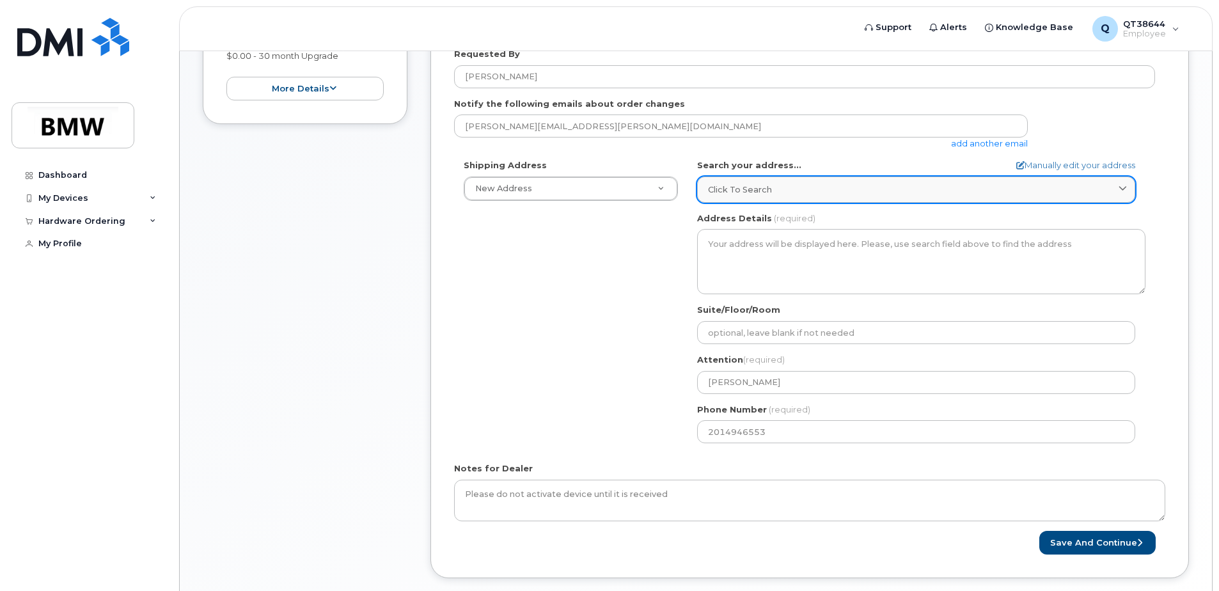
click at [1017, 191] on div "Click to search" at bounding box center [916, 190] width 416 height 12
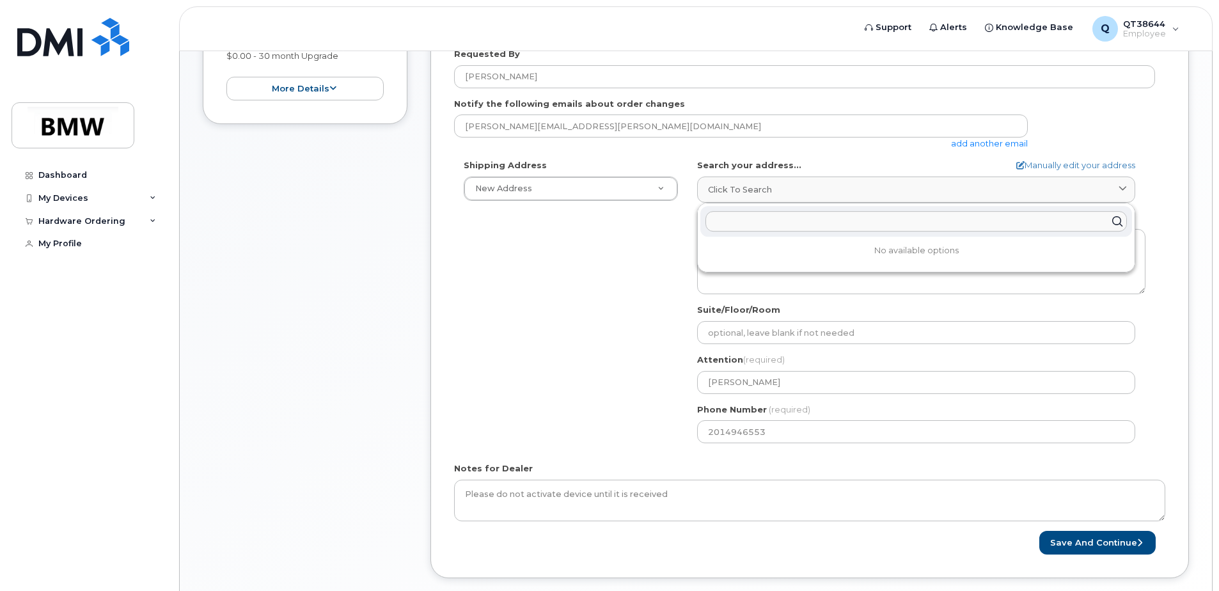
click at [807, 217] on input "text" at bounding box center [915, 221] width 421 height 20
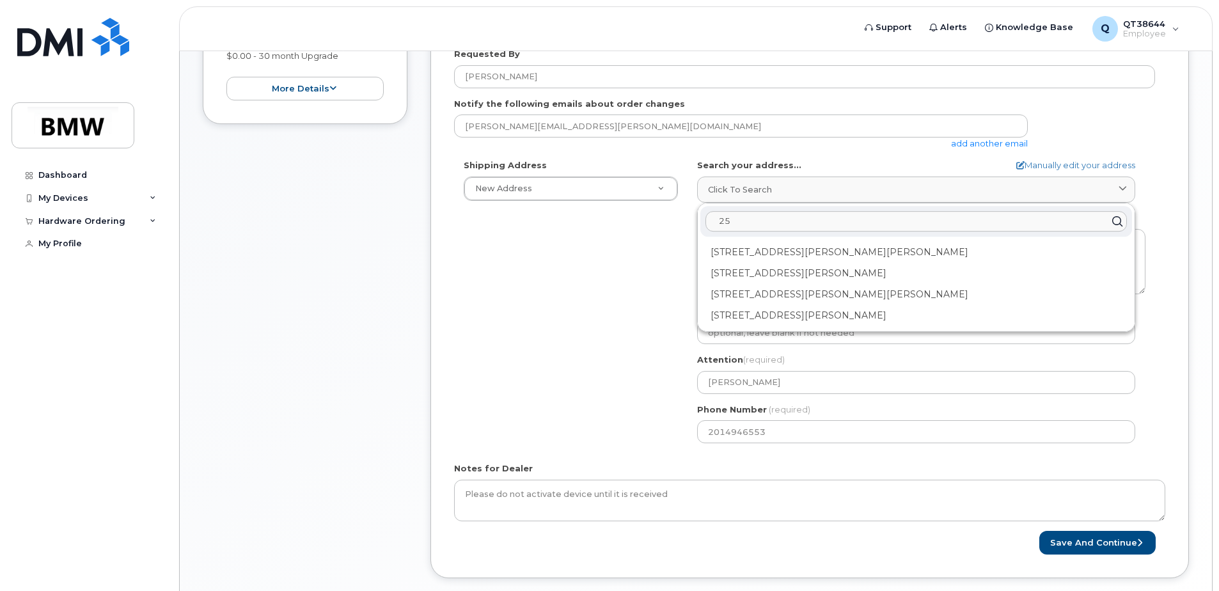
type input "2"
click at [578, 363] on div "Shipping Address New Address New Address BMW MC Plant BMW [GEOGRAPHIC_DATA] Fin…" at bounding box center [804, 306] width 701 height 294
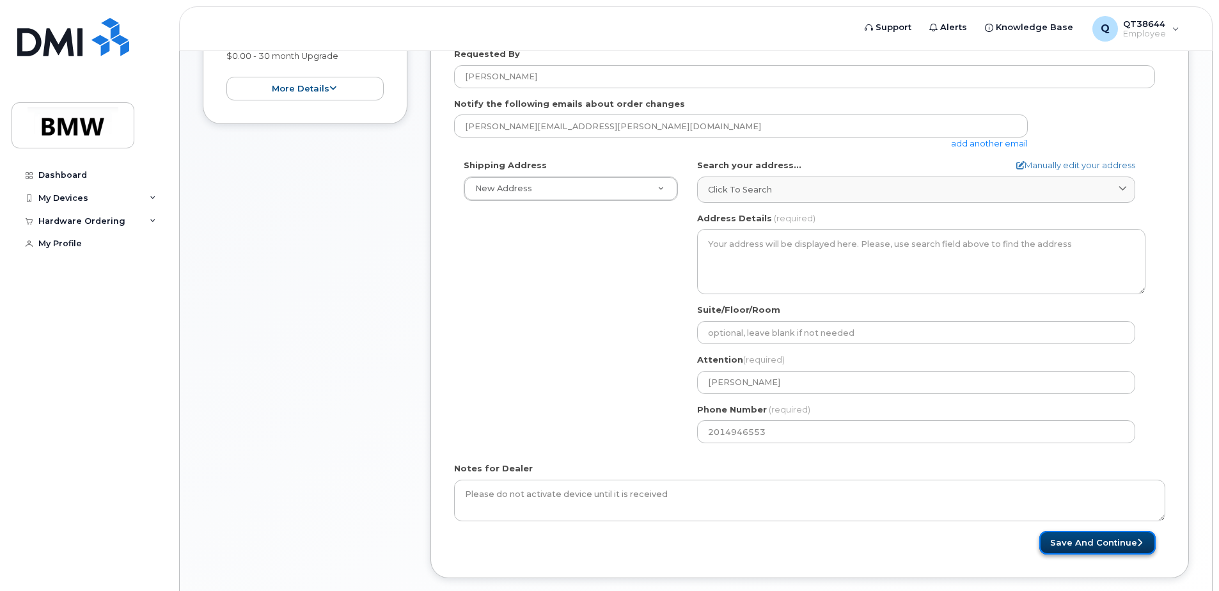
click at [1081, 538] on button "Save and Continue" at bounding box center [1097, 543] width 116 height 24
click at [1103, 541] on button "Save and Continue" at bounding box center [1097, 543] width 116 height 24
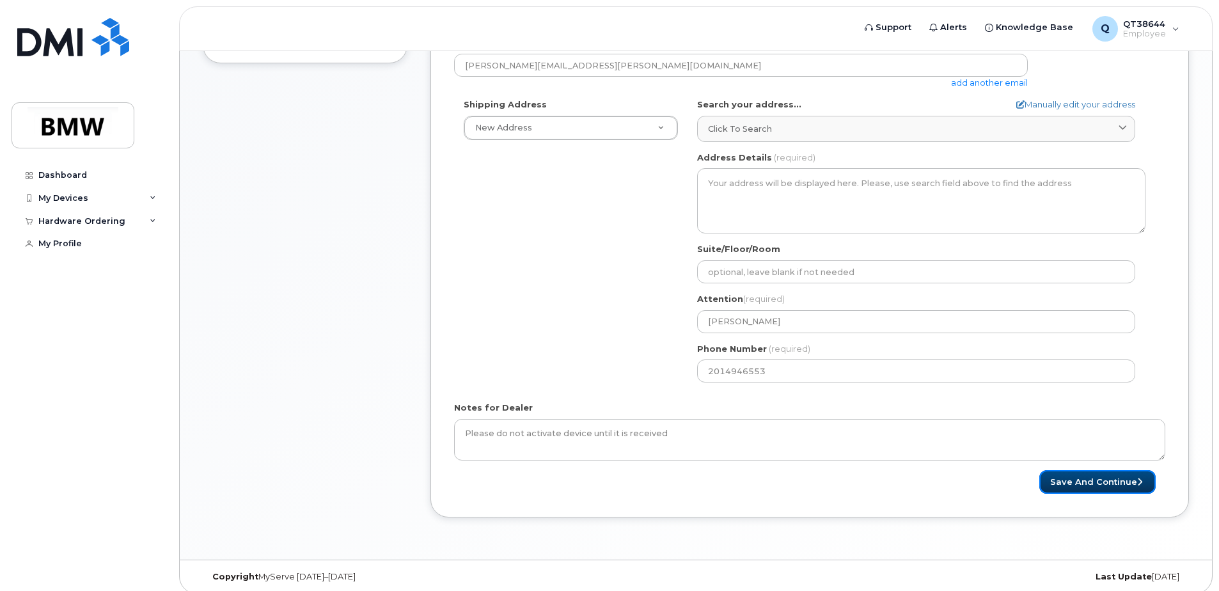
scroll to position [454, 0]
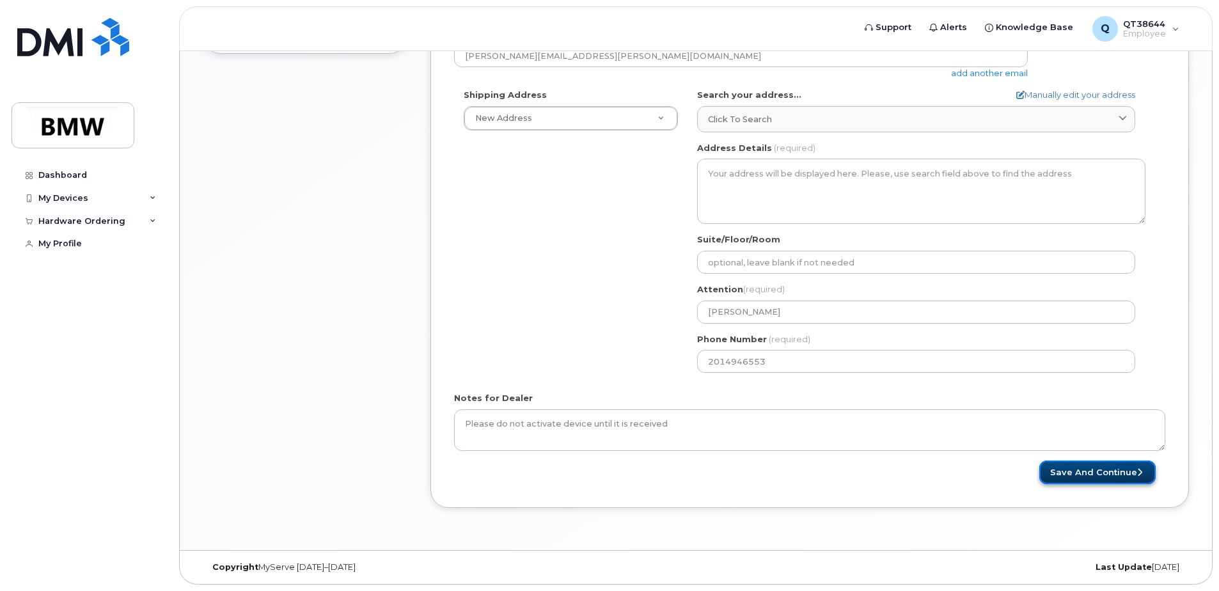
click at [1082, 476] on button "Save and Continue" at bounding box center [1097, 473] width 116 height 24
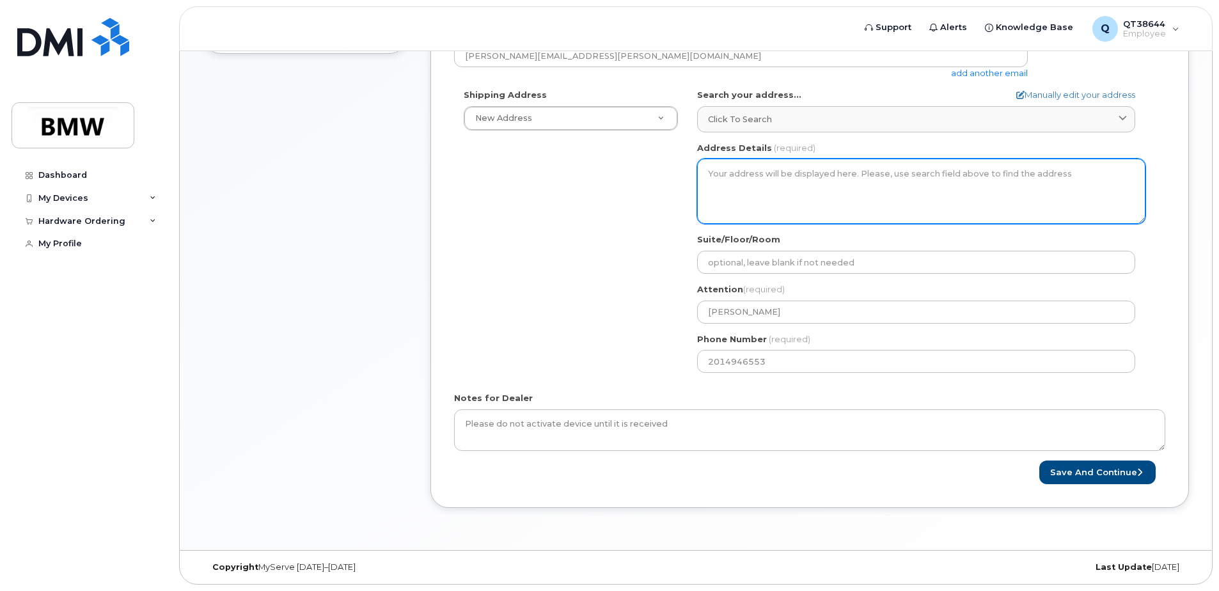
click at [723, 185] on textarea "Address Details" at bounding box center [921, 191] width 448 height 65
click at [712, 177] on textarea "Address Details" at bounding box center [921, 191] width 448 height 65
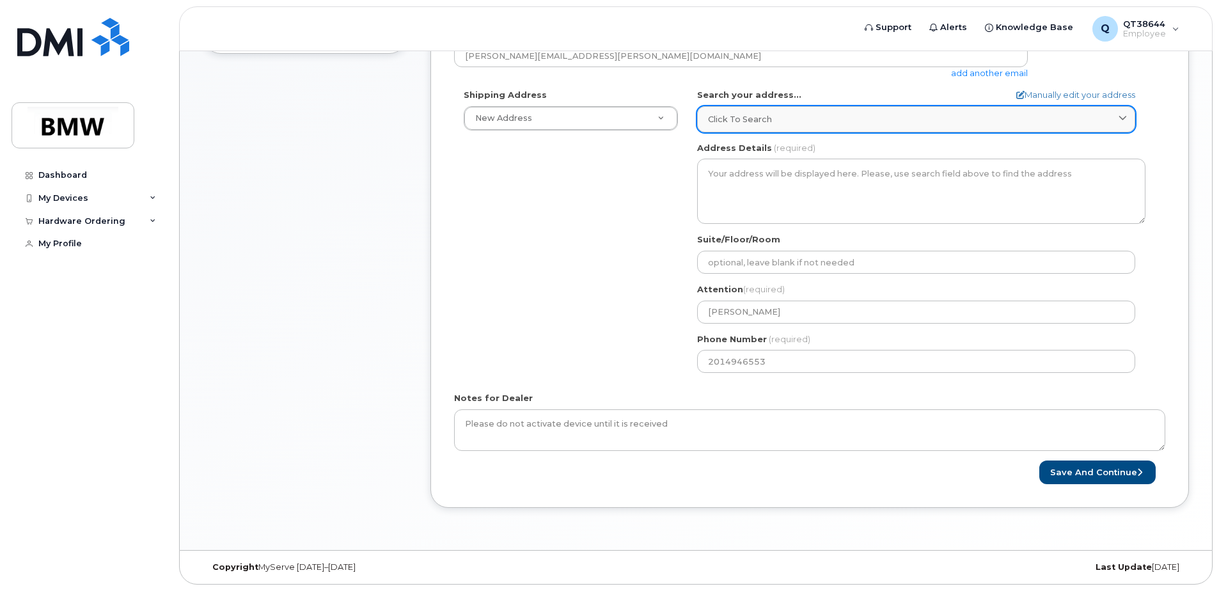
click at [1121, 118] on icon at bounding box center [1123, 119] width 8 height 8
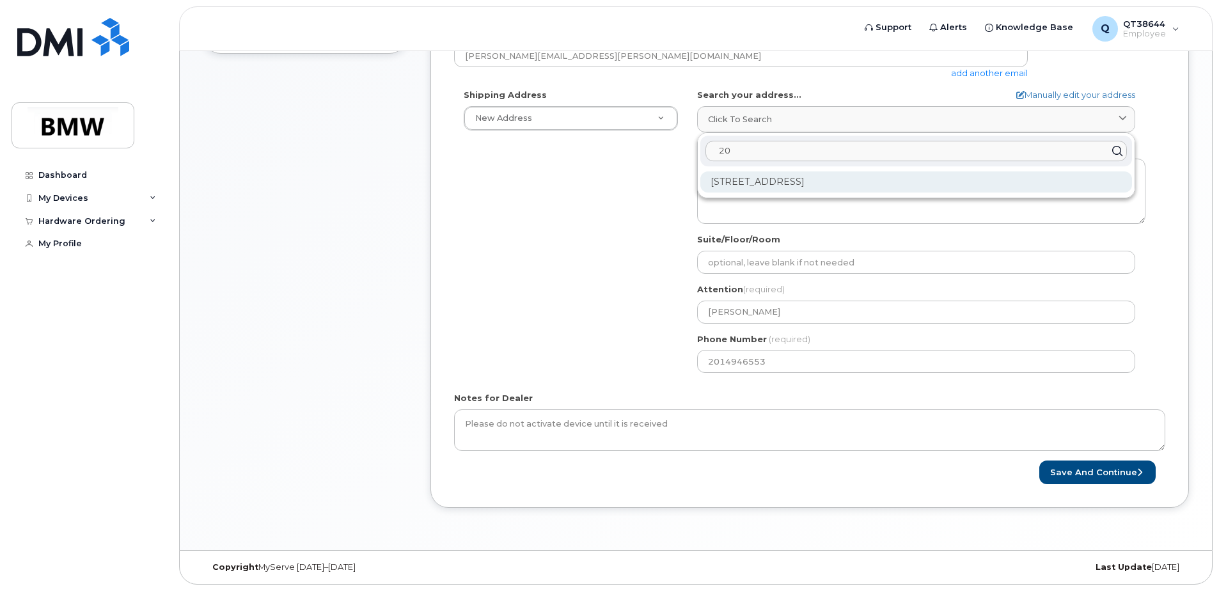
type input "2"
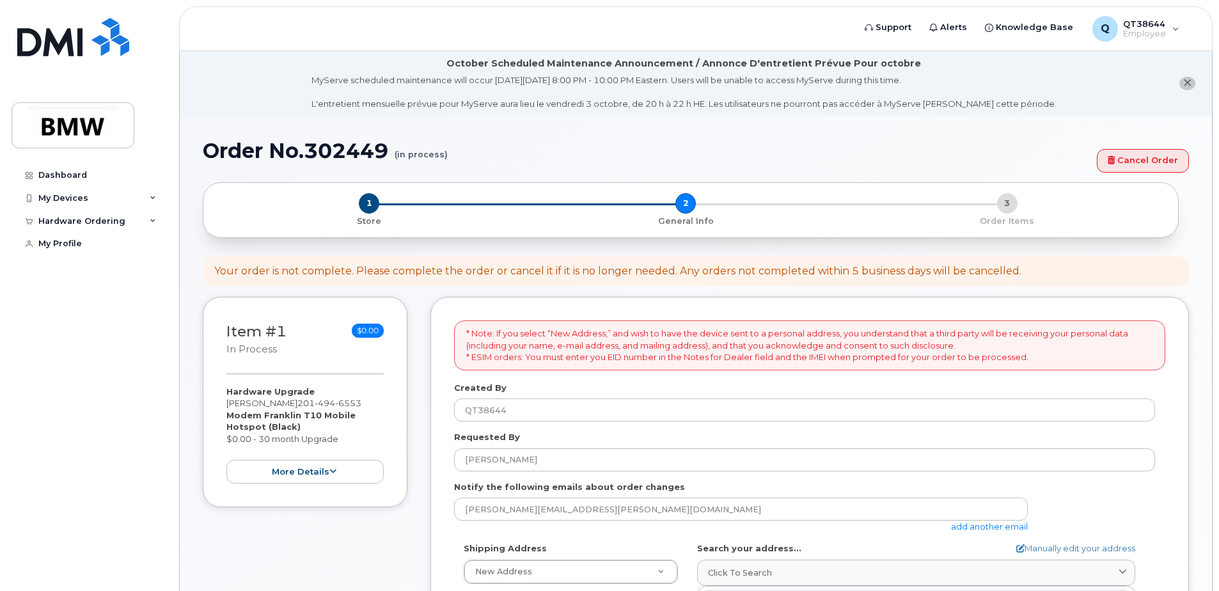
scroll to position [0, 0]
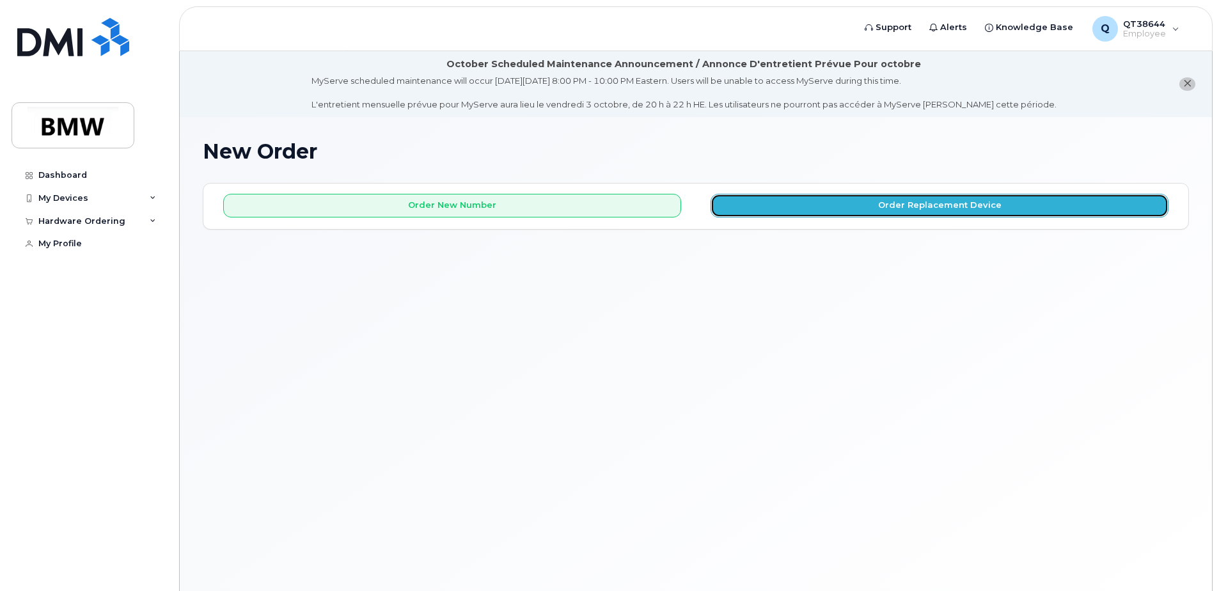
click at [921, 201] on button "Order Replacement Device" at bounding box center [940, 206] width 458 height 24
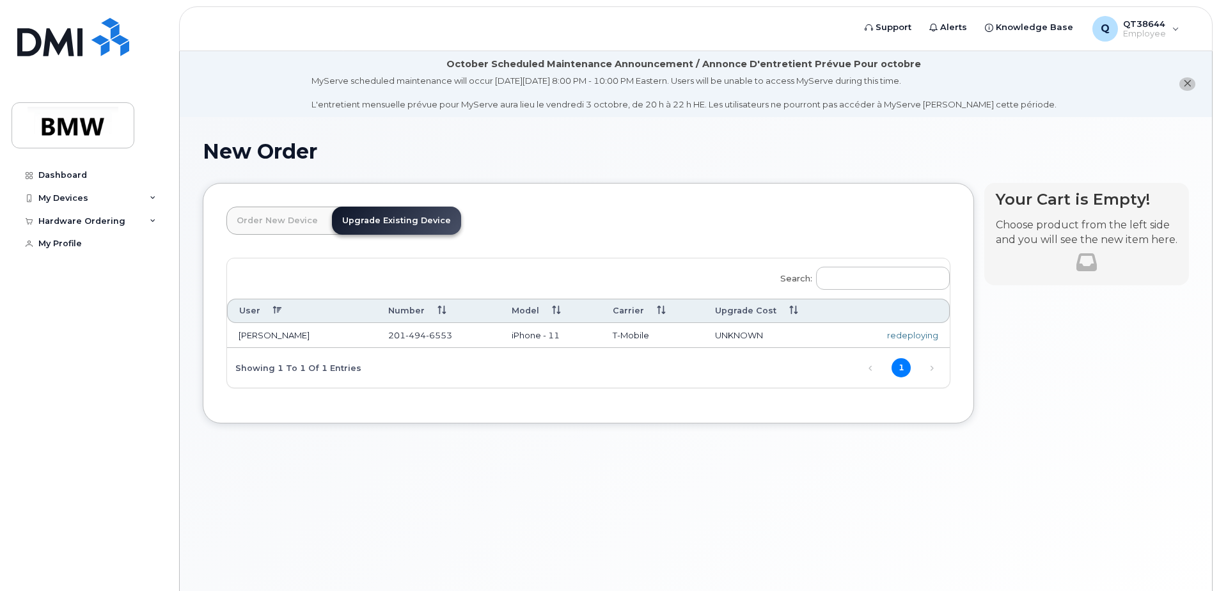
click at [314, 331] on td "[PERSON_NAME]" at bounding box center [302, 336] width 150 height 26
click at [402, 221] on link "Upgrade Existing Device" at bounding box center [396, 221] width 129 height 28
click at [563, 343] on td "iPhone - 11" at bounding box center [550, 336] width 101 height 26
click at [477, 342] on td "201 494 6553" at bounding box center [438, 336] width 123 height 26
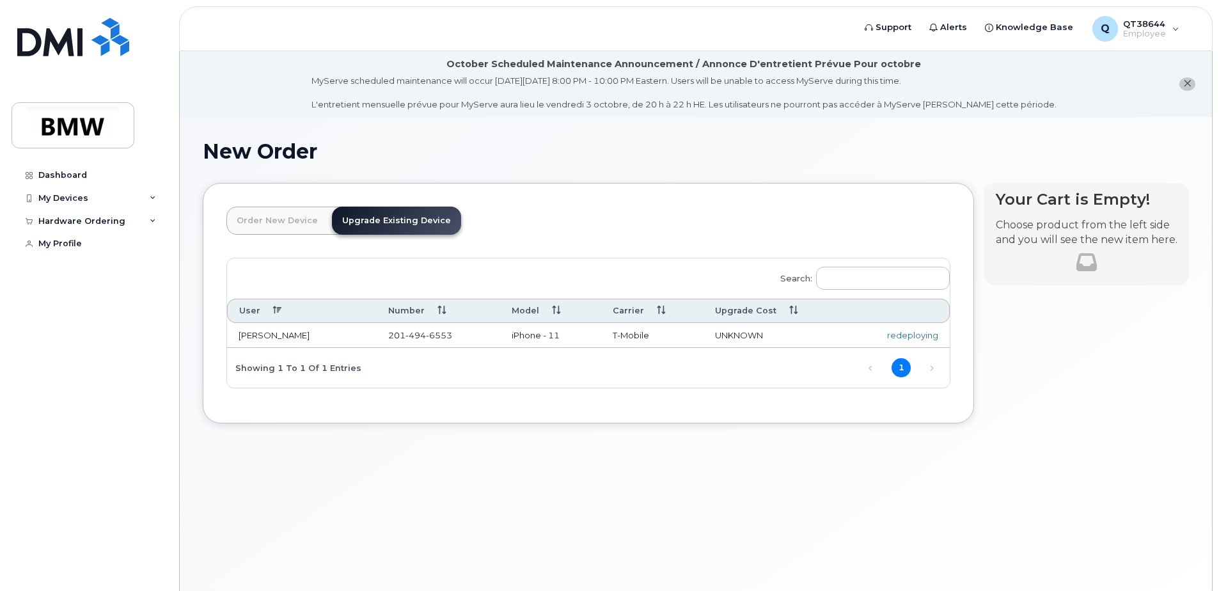
click at [246, 366] on div "Showing 1 to 1 of 1 entries" at bounding box center [294, 367] width 134 height 22
drag, startPoint x: 246, startPoint y: 366, endPoint x: 244, endPoint y: 337, distance: 29.4
click at [244, 337] on td "[PERSON_NAME]" at bounding box center [302, 336] width 150 height 26
click at [896, 372] on link "1" at bounding box center [901, 367] width 19 height 19
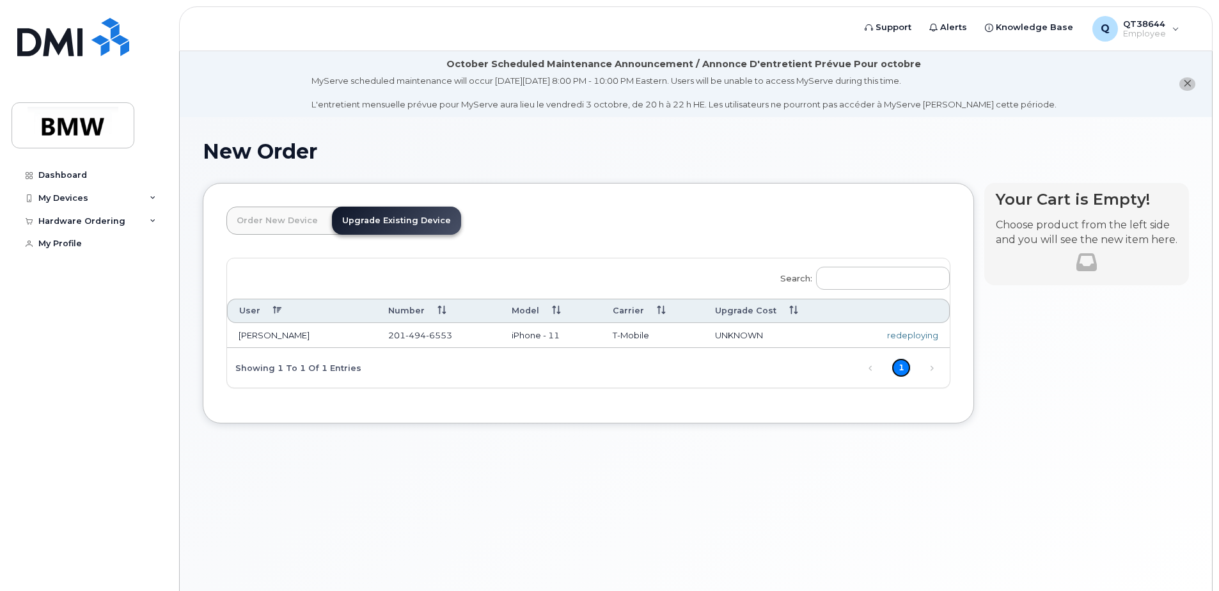
click at [896, 365] on link "1" at bounding box center [901, 367] width 19 height 19
click at [256, 346] on td "[PERSON_NAME]" at bounding box center [302, 336] width 150 height 26
